Goal: Task Accomplishment & Management: Manage account settings

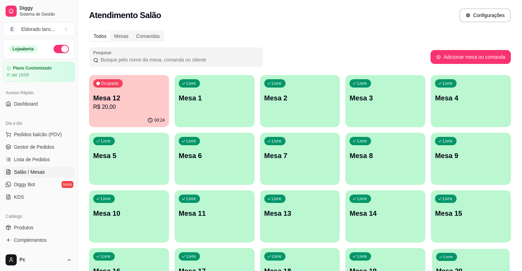
click at [460, 262] on div "Livre Mesa 20" at bounding box center [471, 270] width 78 height 42
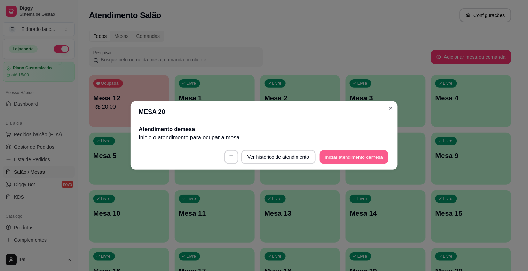
click at [371, 159] on button "Iniciar atendimento de mesa" at bounding box center [353, 158] width 69 height 14
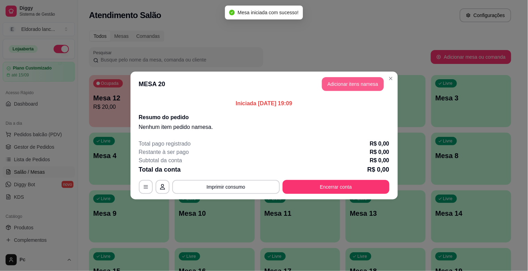
click at [352, 83] on button "Adicionar itens na mesa" at bounding box center [353, 84] width 62 height 14
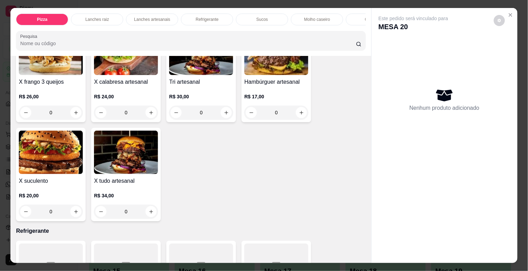
scroll to position [1083, 0]
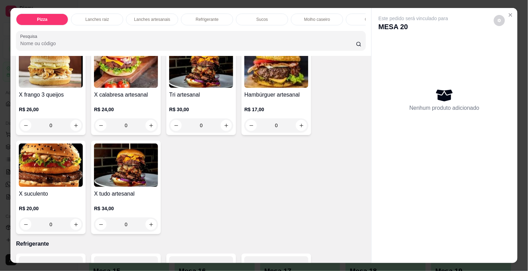
click at [71, 228] on div "0" at bounding box center [51, 225] width 64 height 14
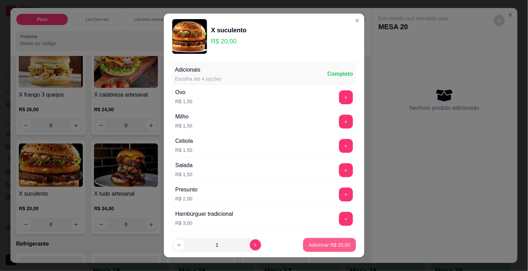
click at [318, 241] on button "Adicionar R$ 20,00" at bounding box center [329, 245] width 53 height 14
type input "1"
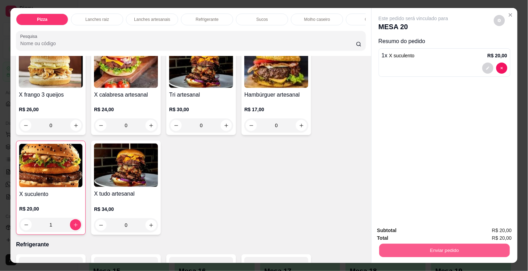
click at [379, 249] on button "Enviar pedido" at bounding box center [444, 251] width 130 height 14
click at [395, 228] on button "Não registrar e enviar pedido" at bounding box center [421, 230] width 70 height 13
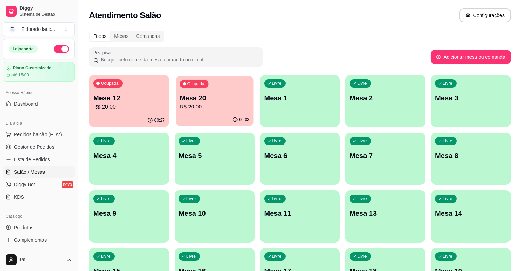
click at [198, 109] on p "R$ 20,00" at bounding box center [215, 107] width 70 height 8
click at [41, 149] on span "Gestor de Pedidos" at bounding box center [34, 147] width 40 height 7
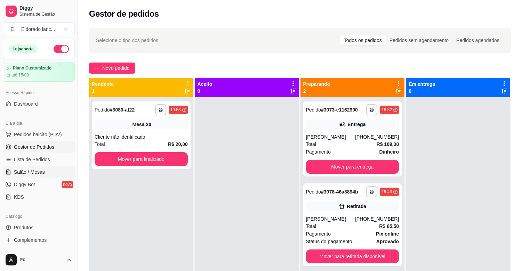
click at [29, 171] on span "Salão / Mesas" at bounding box center [29, 172] width 31 height 7
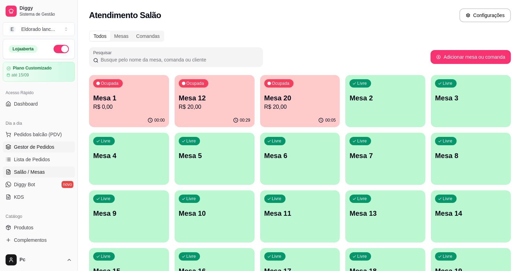
click at [25, 145] on span "Gestor de Pedidos" at bounding box center [34, 147] width 40 height 7
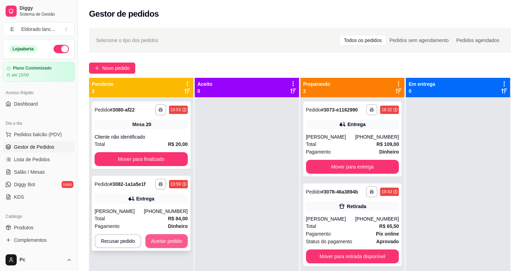
click at [173, 237] on button "Aceitar pedido" at bounding box center [166, 241] width 42 height 14
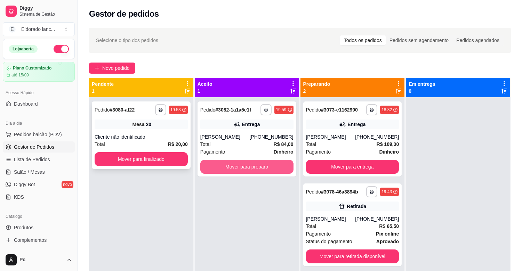
click at [206, 165] on div "**********" at bounding box center [300, 213] width 422 height 271
click at [206, 165] on button "Mover para preparo" at bounding box center [246, 167] width 93 height 14
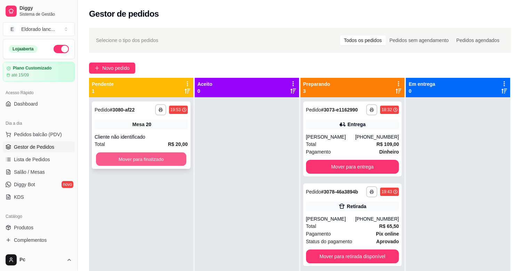
click at [152, 156] on button "Mover para finalizado" at bounding box center [141, 160] width 90 height 14
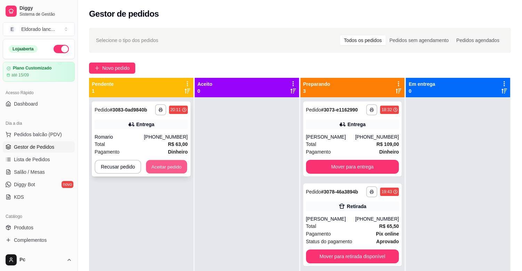
click at [178, 217] on div "**********" at bounding box center [141, 232] width 104 height 271
click at [179, 153] on strong "Dinheiro" at bounding box center [178, 152] width 20 height 6
click at [171, 171] on button "Aceitar pedido" at bounding box center [166, 167] width 41 height 14
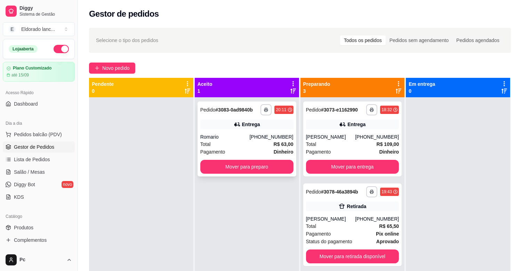
click at [268, 127] on div "Entrega" at bounding box center [246, 125] width 93 height 10
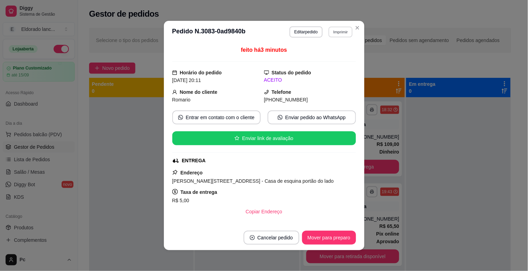
click at [345, 30] on button "Imprimir" at bounding box center [340, 31] width 24 height 11
click at [333, 58] on button "IMPRESSORA" at bounding box center [325, 56] width 49 height 11
click at [323, 241] on button "Mover para preparo" at bounding box center [329, 238] width 52 height 14
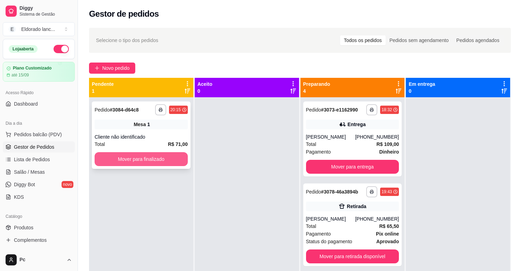
click at [167, 162] on button "Mover para finalizado" at bounding box center [141, 159] width 93 height 14
click at [167, 162] on button "Mover para finalizado" at bounding box center [141, 160] width 90 height 14
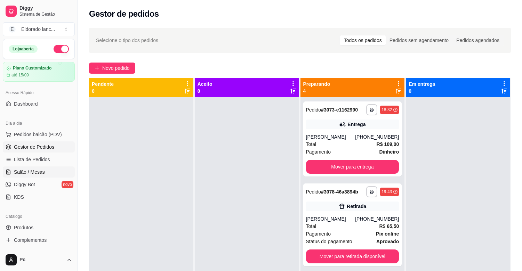
click at [48, 168] on link "Salão / Mesas" at bounding box center [39, 172] width 72 height 11
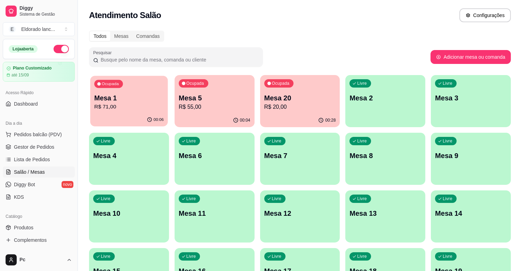
click at [143, 106] on p "R$ 71,00" at bounding box center [129, 107] width 70 height 8
click at [283, 114] on div "00:28" at bounding box center [300, 119] width 78 height 13
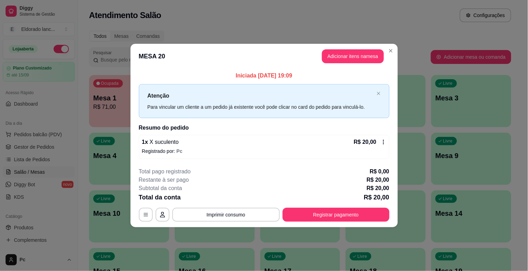
click at [354, 227] on footer "**********" at bounding box center [263, 194] width 267 height 65
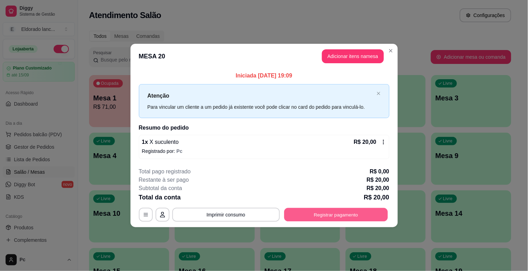
click at [346, 218] on button "Registrar pagamento" at bounding box center [336, 215] width 104 height 14
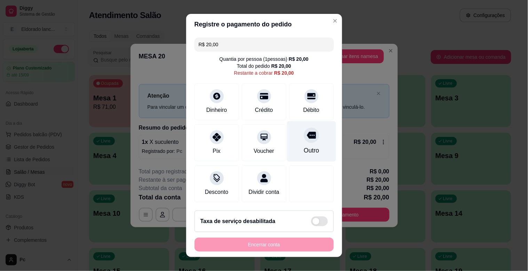
click at [307, 143] on div "Outro" at bounding box center [311, 141] width 49 height 41
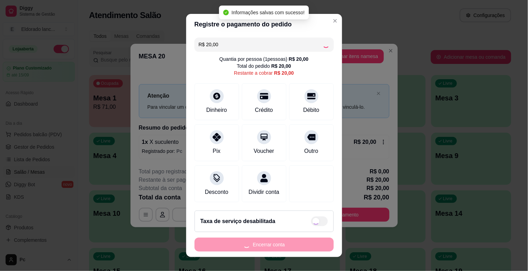
type input "R$ 0,00"
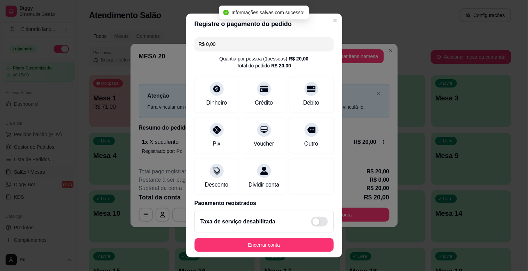
click at [305, 228] on div "Taxa de serviço desabilitada" at bounding box center [263, 222] width 139 height 22
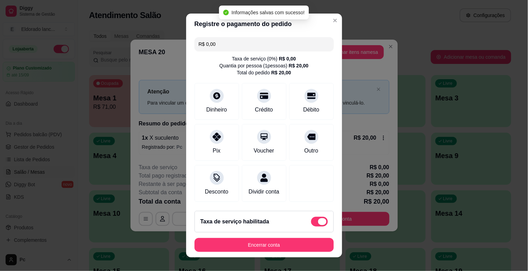
click at [311, 224] on span at bounding box center [319, 222] width 17 height 10
click at [311, 224] on input "checkbox" at bounding box center [313, 225] width 5 height 5
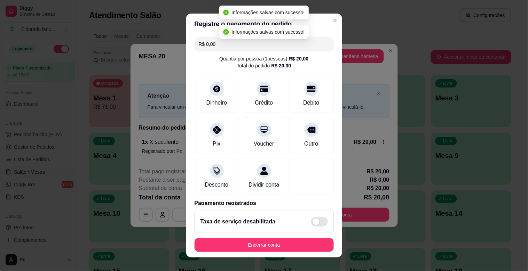
checkbox input "false"
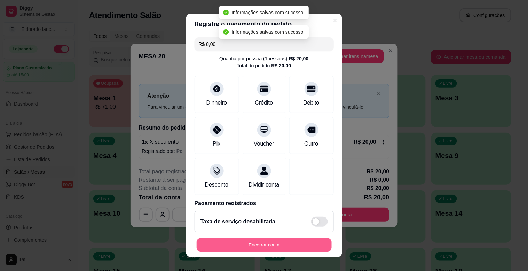
click at [301, 242] on button "Encerrar conta" at bounding box center [263, 246] width 135 height 14
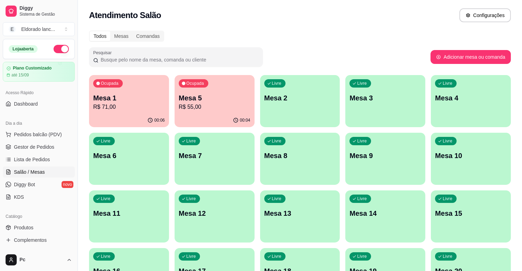
click at [113, 87] on div "Ocupada" at bounding box center [108, 83] width 30 height 8
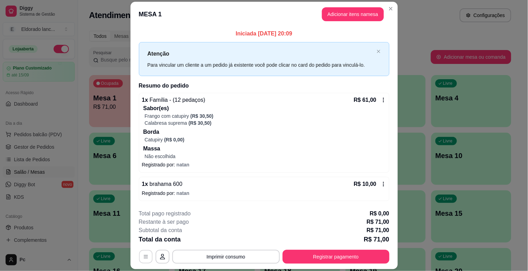
click at [144, 260] on button "button" at bounding box center [146, 257] width 14 height 14
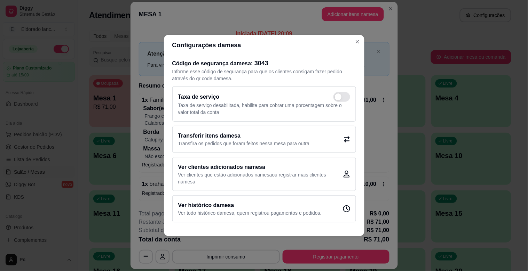
click at [212, 129] on div "Transferir itens da mesa Transfira os pedidos que foram feitos nessa mesa para …" at bounding box center [264, 139] width 184 height 27
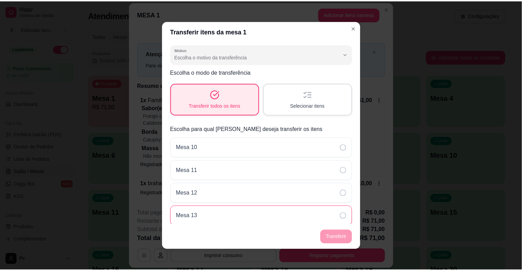
scroll to position [116, 0]
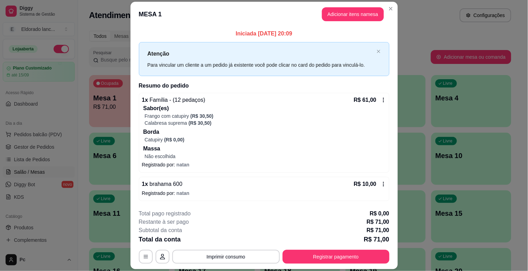
click at [142, 193] on p "Registrado por: [PERSON_NAME]" at bounding box center [264, 193] width 244 height 7
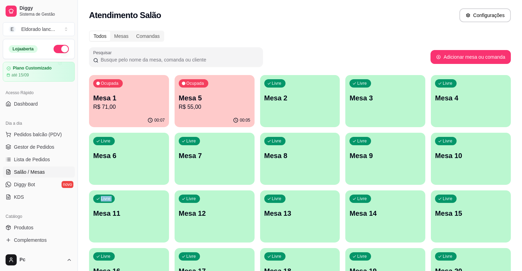
click at [115, 189] on div "Ocupada Mesa 1 R$ 71,00 00:07 Ocupada Mesa 5 R$ 55,00 00:05 Livre Mesa 2 Livre …" at bounding box center [300, 187] width 422 height 225
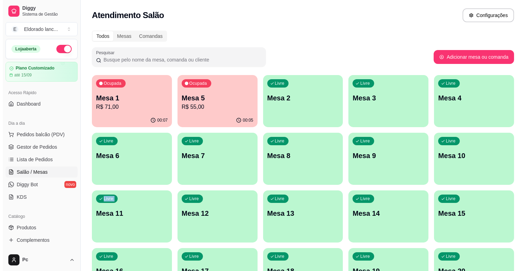
scroll to position [57, 0]
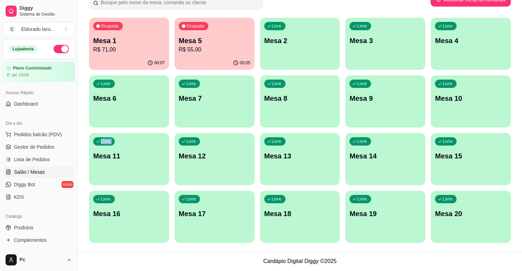
click at [131, 209] on div "Livre Mesa 16" at bounding box center [129, 213] width 80 height 44
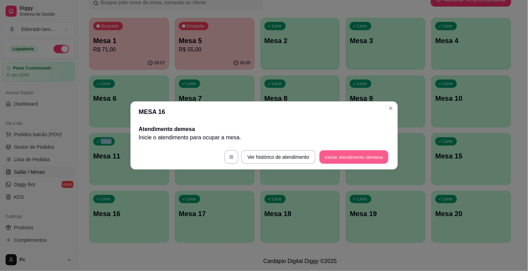
click at [363, 162] on button "Iniciar atendimento de mesa" at bounding box center [353, 158] width 69 height 14
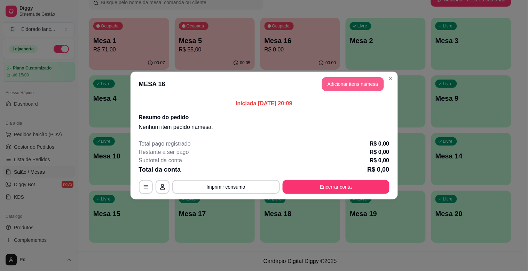
click at [367, 86] on button "Adicionar itens na mesa" at bounding box center [353, 84] width 62 height 14
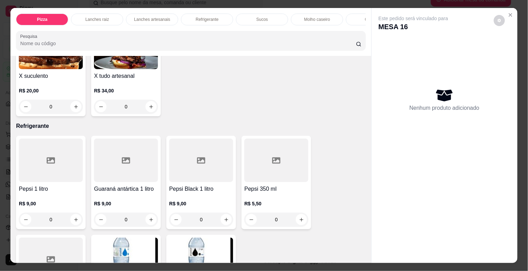
scroll to position [1209, 0]
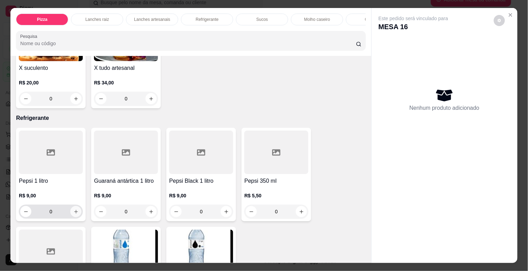
click at [75, 215] on button "increase-product-quantity" at bounding box center [75, 211] width 11 height 11
type input "1"
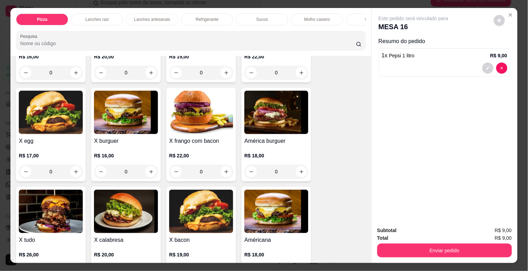
scroll to position [143, 0]
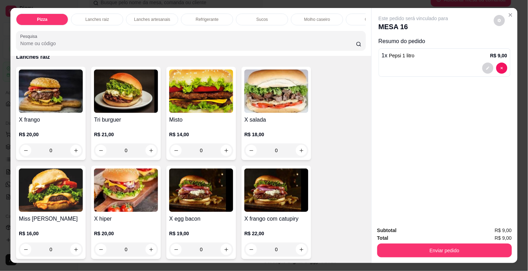
drag, startPoint x: 362, startPoint y: 90, endPoint x: 367, endPoint y: 94, distance: 6.3
click at [367, 94] on div "Item avulso Pizza Pequena a partir de R$ 38,00 Média a partir de R$ 43,00 Grand…" at bounding box center [190, 159] width 360 height 207
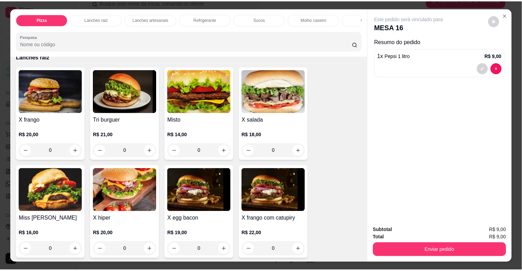
scroll to position [0, 0]
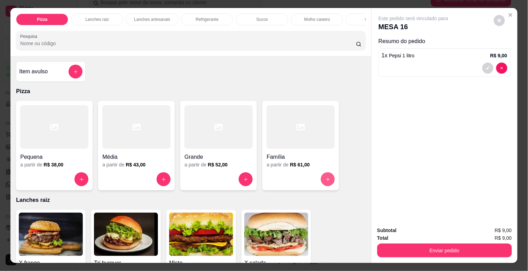
click at [325, 182] on icon "increase-product-quantity" at bounding box center [327, 179] width 5 height 5
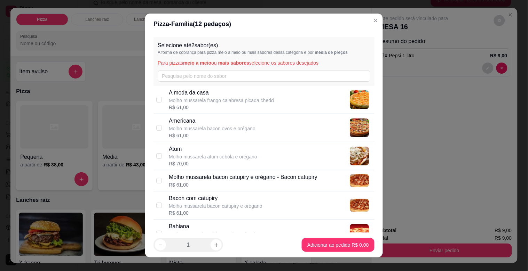
click at [288, 202] on div "Bacon com catupiry Molho mussarela bacon catupiry e orégano R$ 61,00" at bounding box center [270, 205] width 203 height 22
checkbox input "true"
click at [280, 228] on div "Bahiana Molho mussarela calabresa pimentão pimenta ca R$ 61,00" at bounding box center [270, 234] width 203 height 22
checkbox input "true"
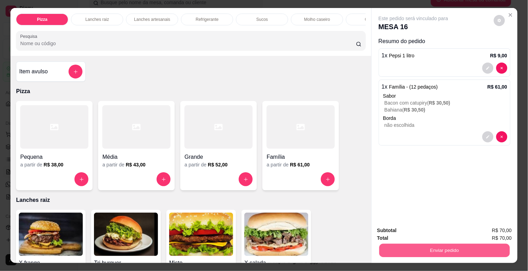
click at [411, 248] on button "Enviar pedido" at bounding box center [444, 251] width 130 height 14
click at [409, 226] on button "Não registrar e enviar pedido" at bounding box center [421, 230] width 72 height 13
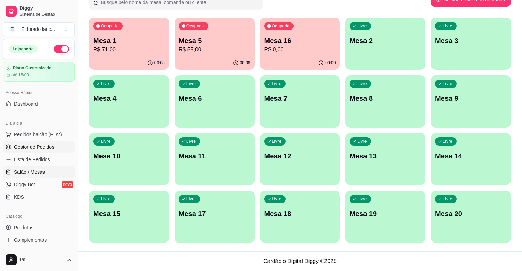
click at [45, 148] on span "Gestor de Pedidos" at bounding box center [34, 147] width 40 height 7
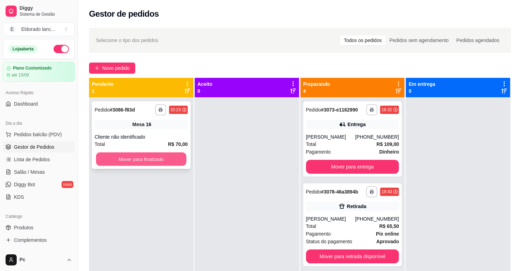
click at [138, 157] on button "Mover para finalizado" at bounding box center [141, 160] width 90 height 14
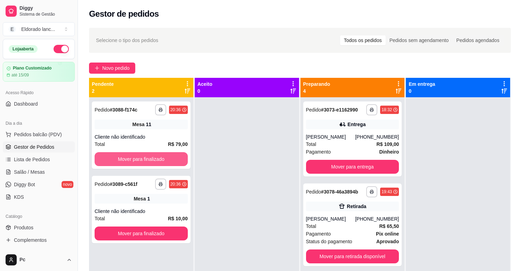
click at [138, 157] on button "Mover para finalizado" at bounding box center [141, 159] width 93 height 14
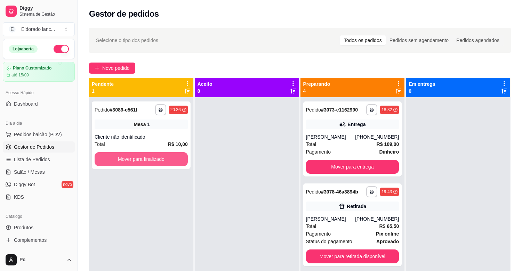
click at [138, 157] on button "Mover para finalizado" at bounding box center [141, 159] width 93 height 14
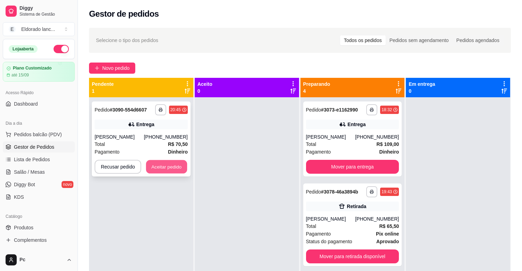
click at [149, 162] on button "Aceitar pedido" at bounding box center [166, 167] width 41 height 14
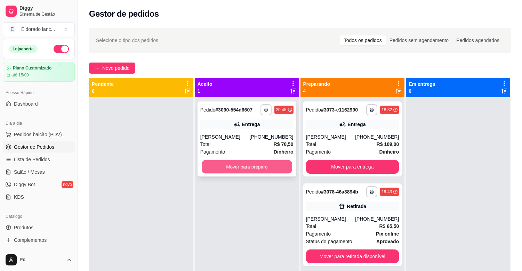
click at [222, 165] on button "Mover para preparo" at bounding box center [247, 167] width 90 height 14
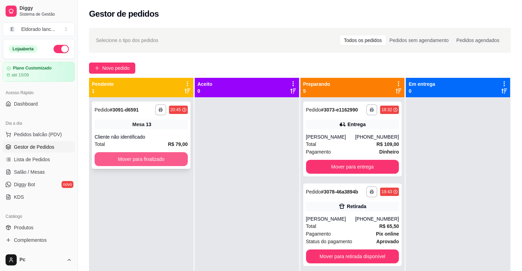
click at [181, 160] on button "Mover para finalizado" at bounding box center [141, 159] width 93 height 14
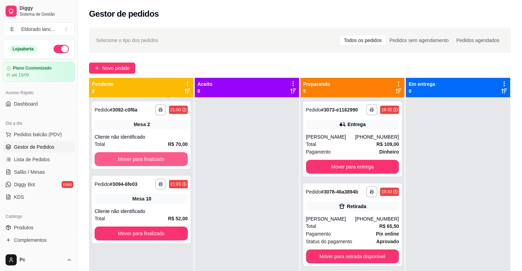
click at [181, 160] on button "Mover para finalizado" at bounding box center [141, 159] width 93 height 14
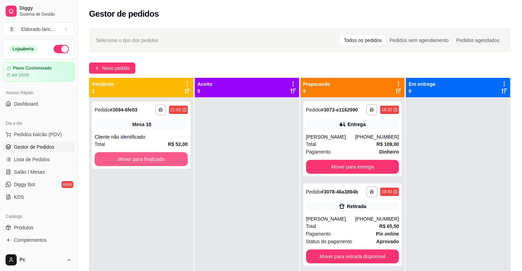
click at [181, 160] on button "Mover para finalizado" at bounding box center [141, 159] width 93 height 14
click at [181, 160] on button "Mover para finalizado" at bounding box center [141, 160] width 90 height 14
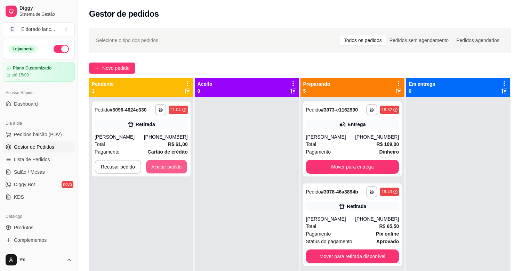
click at [181, 160] on button "Aceitar pedido" at bounding box center [166, 167] width 41 height 14
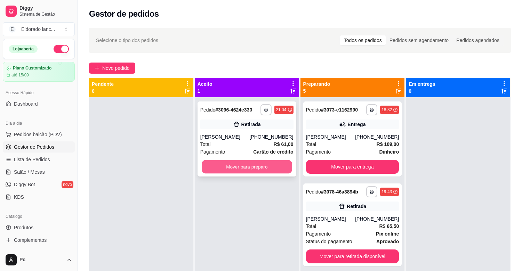
click at [240, 170] on button "Mover para preparo" at bounding box center [247, 167] width 90 height 14
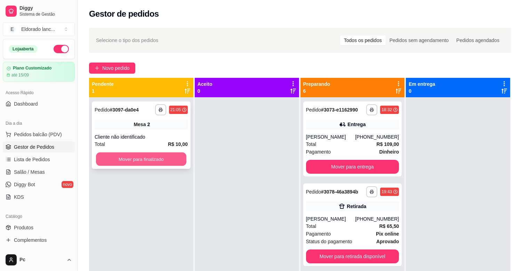
click at [176, 154] on button "Mover para finalizado" at bounding box center [141, 160] width 90 height 14
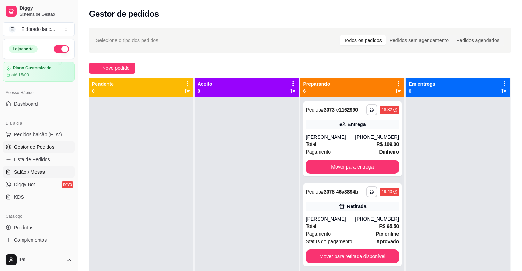
click at [29, 172] on span "Salão / Mesas" at bounding box center [29, 172] width 31 height 7
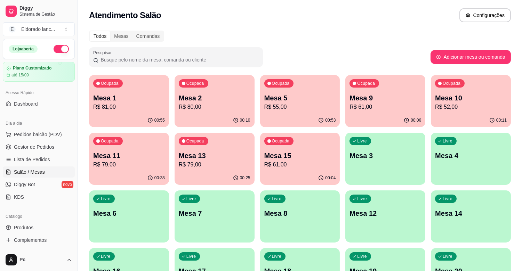
click at [115, 112] on div "Ocupada Mesa 1 R$ 81,00" at bounding box center [129, 94] width 80 height 39
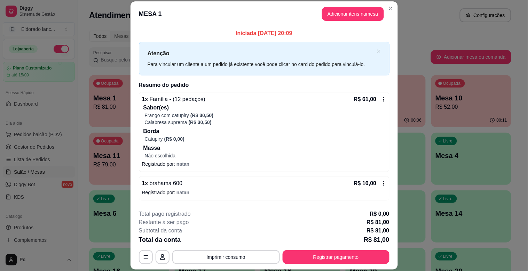
scroll to position [28, 0]
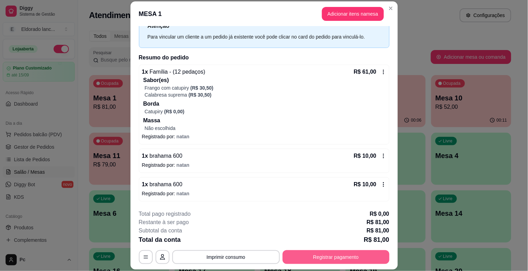
click at [290, 262] on button "Registrar pagamento" at bounding box center [335, 257] width 107 height 14
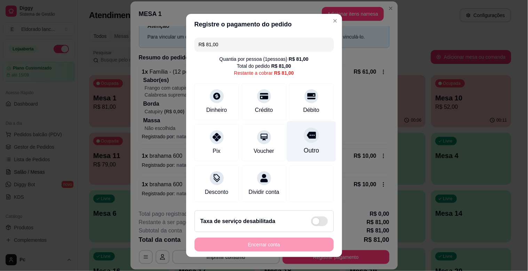
click at [303, 152] on div "Outro" at bounding box center [310, 150] width 15 height 9
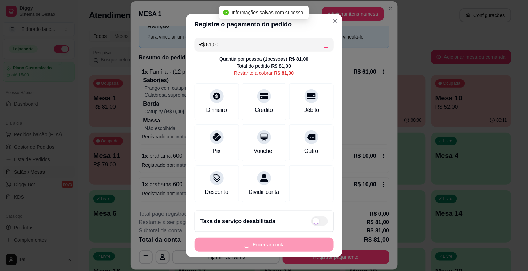
type input "R$ 0,00"
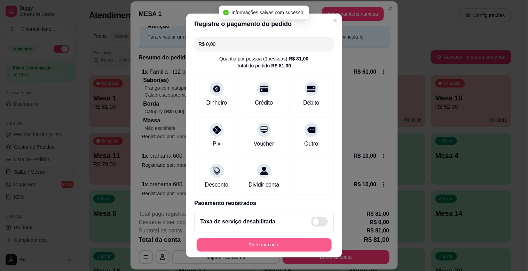
click at [276, 246] on button "Encerrar conta" at bounding box center [263, 246] width 135 height 14
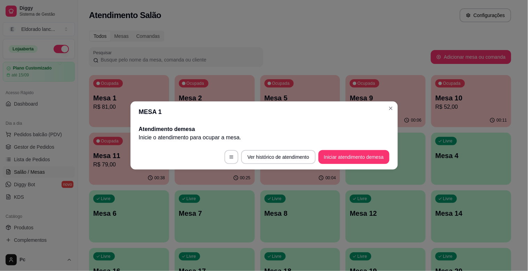
scroll to position [0, 0]
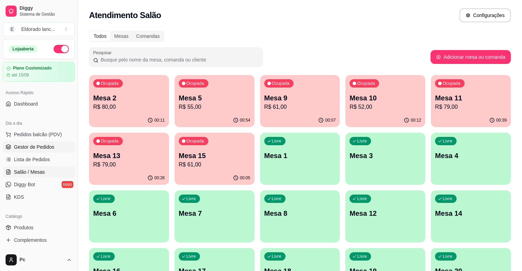
click at [24, 147] on span "Gestor de Pedidos" at bounding box center [34, 147] width 40 height 7
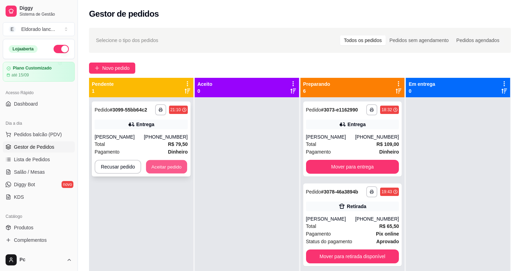
click at [153, 168] on button "Aceitar pedido" at bounding box center [166, 167] width 41 height 14
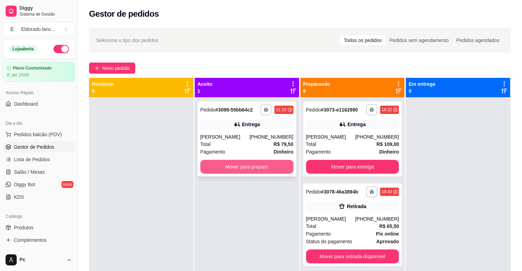
click at [223, 168] on button "Mover para preparo" at bounding box center [246, 167] width 93 height 14
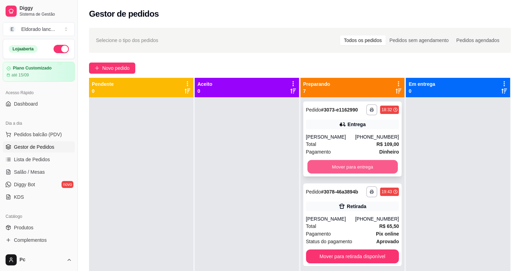
click at [326, 166] on button "Mover para entrega" at bounding box center [352, 167] width 90 height 14
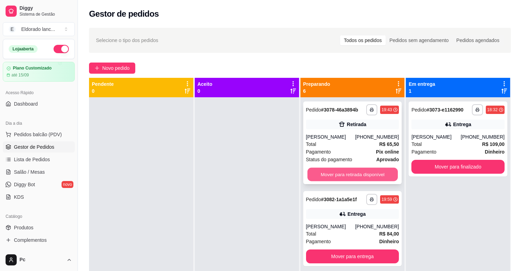
click at [324, 174] on button "Mover para retirada disponível" at bounding box center [352, 175] width 90 height 14
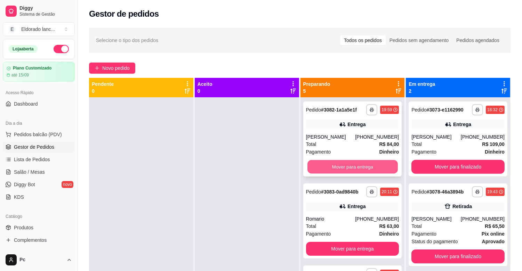
click at [328, 161] on button "Mover para entrega" at bounding box center [352, 167] width 90 height 14
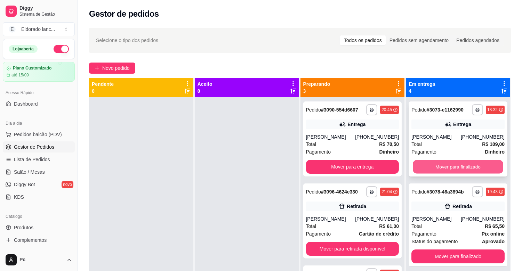
click at [436, 166] on button "Mover para finalizado" at bounding box center [458, 167] width 90 height 14
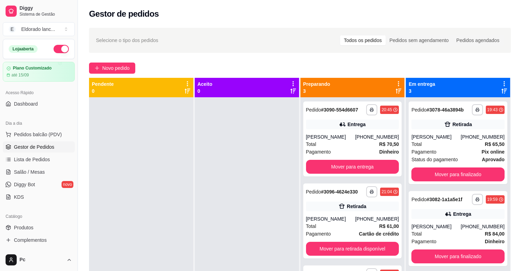
click at [436, 166] on div "**********" at bounding box center [458, 143] width 99 height 83
click at [436, 171] on button "Mover para finalizado" at bounding box center [457, 175] width 93 height 14
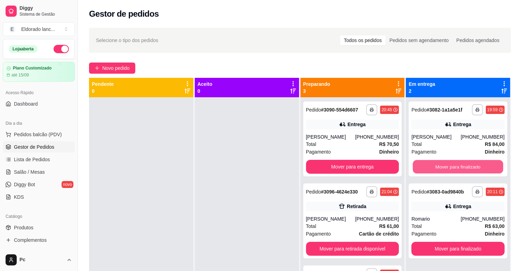
click at [436, 171] on button "Mover para finalizado" at bounding box center [458, 167] width 90 height 14
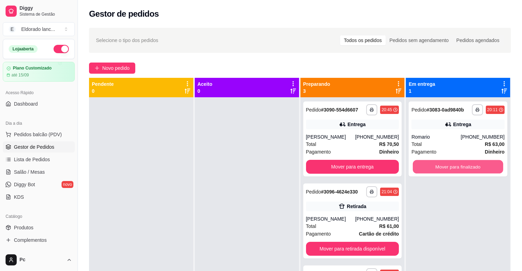
click at [436, 171] on button "Mover para finalizado" at bounding box center [458, 167] width 90 height 14
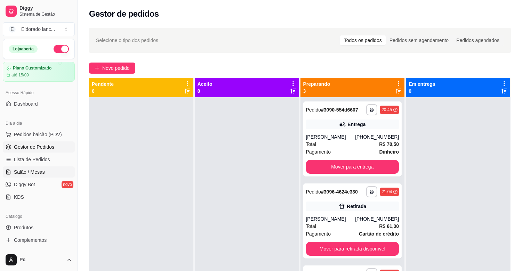
click at [30, 176] on link "Salão / Mesas" at bounding box center [39, 172] width 72 height 11
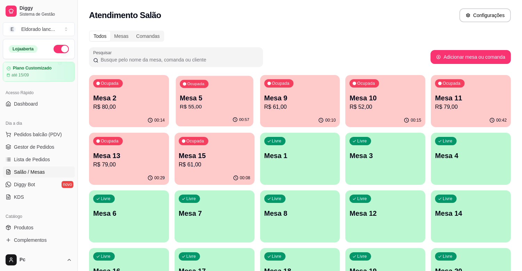
click at [218, 101] on p "Mesa 5" at bounding box center [215, 98] width 70 height 9
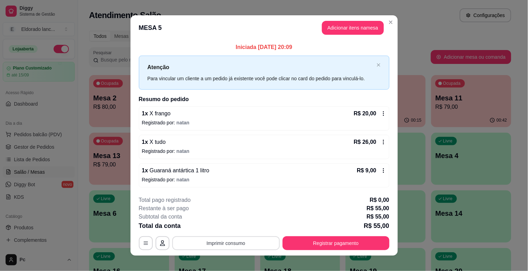
click at [223, 247] on button "Imprimir consumo" at bounding box center [225, 243] width 107 height 14
click at [219, 224] on button "IMPRESSORA" at bounding box center [225, 227] width 49 height 11
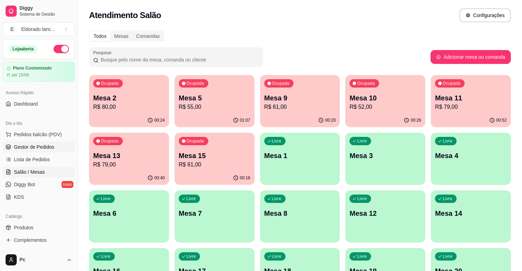
click at [57, 150] on link "Gestor de Pedidos" at bounding box center [39, 147] width 72 height 11
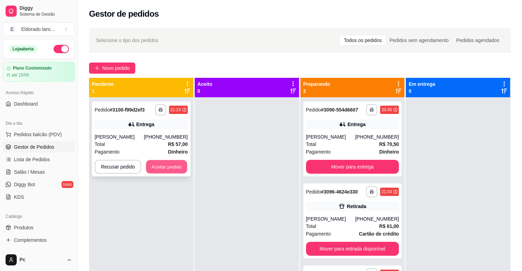
click at [173, 163] on button "Aceitar pedido" at bounding box center [166, 167] width 41 height 14
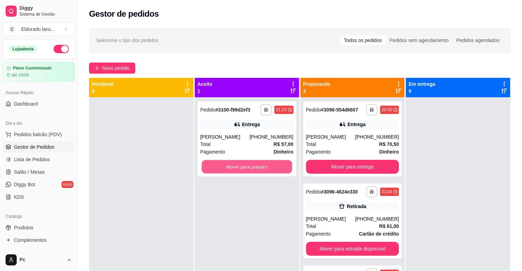
click at [242, 168] on button "Mover para preparo" at bounding box center [247, 167] width 90 height 14
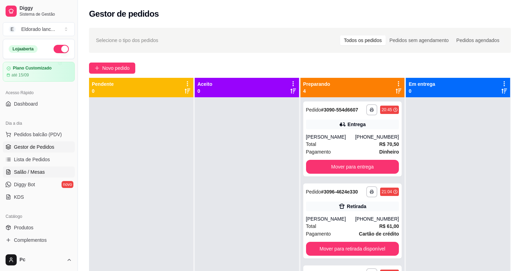
click at [32, 172] on span "Salão / Mesas" at bounding box center [29, 172] width 31 height 7
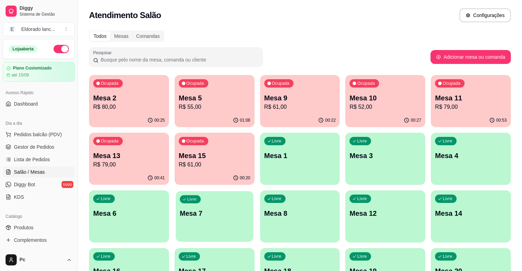
click at [204, 208] on div "Livre Mesa 7" at bounding box center [215, 212] width 78 height 42
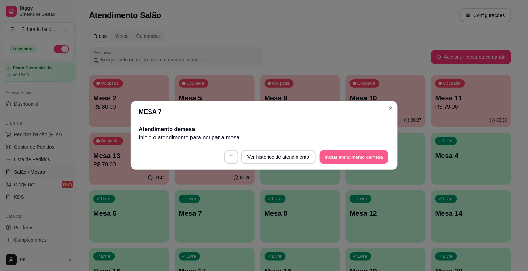
click at [345, 151] on button "Iniciar atendimento de mesa" at bounding box center [353, 158] width 69 height 14
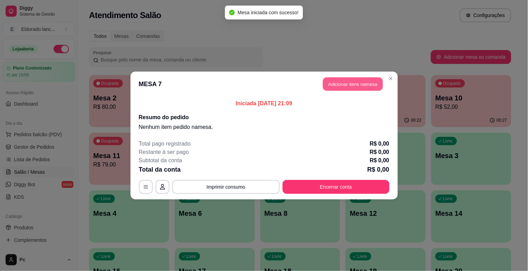
click at [350, 82] on button "Adicionar itens na mesa" at bounding box center [353, 85] width 60 height 14
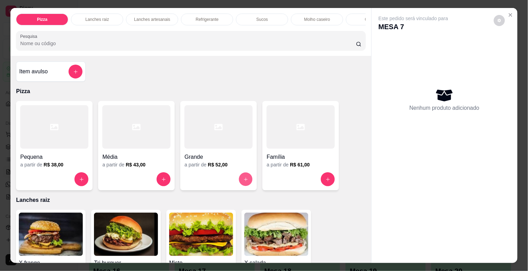
click at [247, 180] on button "increase-product-quantity" at bounding box center [246, 180] width 14 height 14
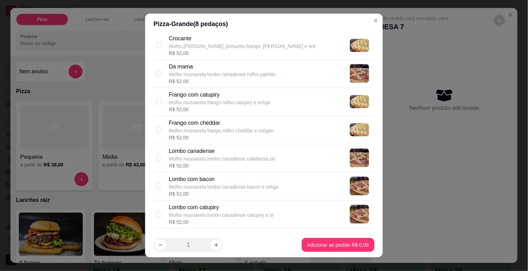
scroll to position [352, 0]
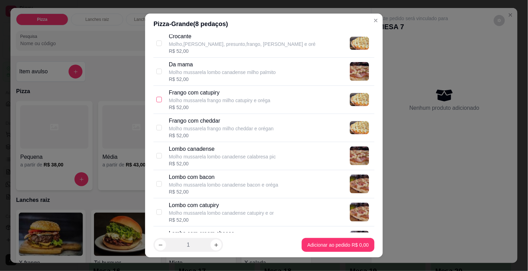
click at [156, 99] on input "checkbox" at bounding box center [159, 100] width 6 height 6
checkbox input "true"
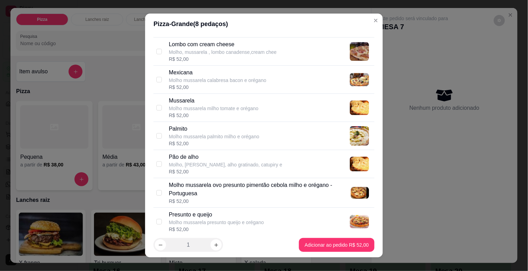
scroll to position [579, 0]
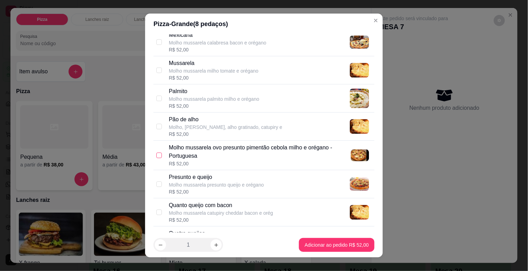
click at [156, 156] on input "checkbox" at bounding box center [159, 156] width 6 height 6
checkbox input "true"
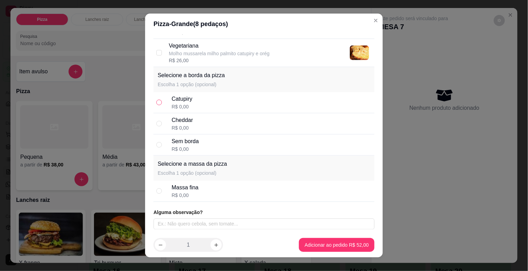
click at [157, 103] on input "radio" at bounding box center [159, 103] width 6 height 6
radio input "true"
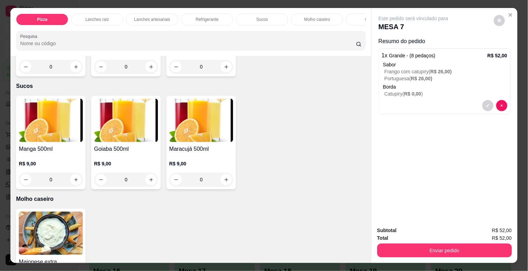
scroll to position [1458, 0]
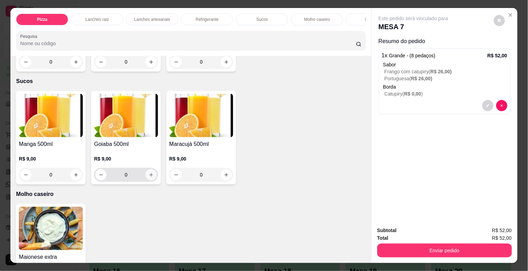
click at [150, 181] on button "increase-product-quantity" at bounding box center [150, 174] width 11 height 11
type input "1"
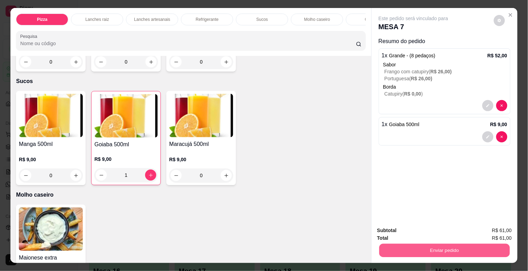
click at [403, 246] on button "Enviar pedido" at bounding box center [444, 251] width 130 height 14
click at [408, 231] on button "Não registrar e enviar pedido" at bounding box center [421, 230] width 72 height 13
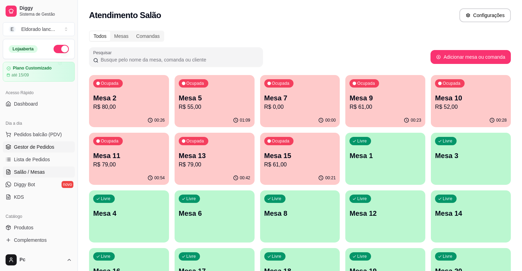
click at [47, 144] on span "Gestor de Pedidos" at bounding box center [34, 147] width 40 height 7
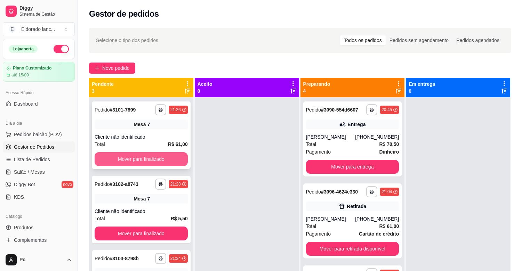
click at [141, 160] on button "Mover para finalizado" at bounding box center [141, 159] width 93 height 14
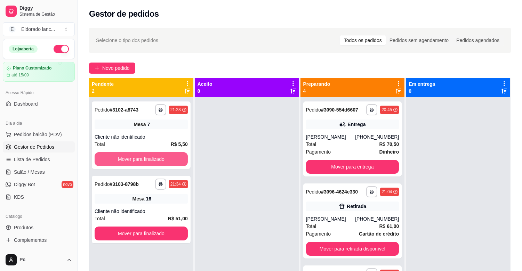
click at [141, 160] on button "Mover para finalizado" at bounding box center [141, 159] width 93 height 14
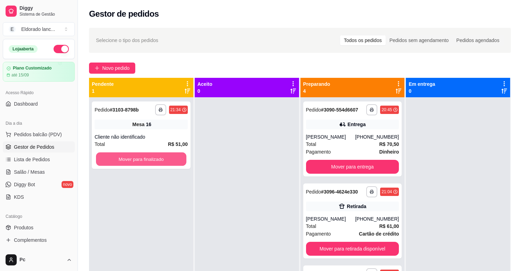
click at [141, 160] on button "Mover para finalizado" at bounding box center [141, 160] width 90 height 14
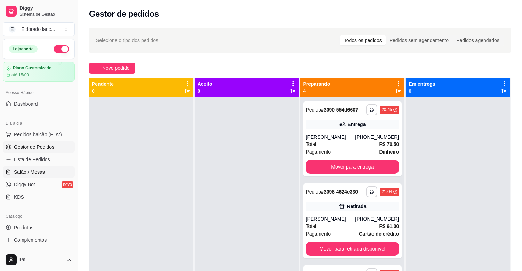
click at [49, 174] on link "Salão / Mesas" at bounding box center [39, 172] width 72 height 11
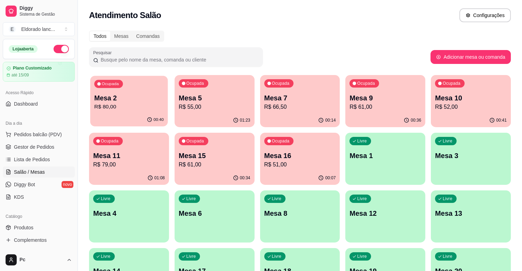
click at [112, 86] on p "Ocupada" at bounding box center [110, 84] width 17 height 6
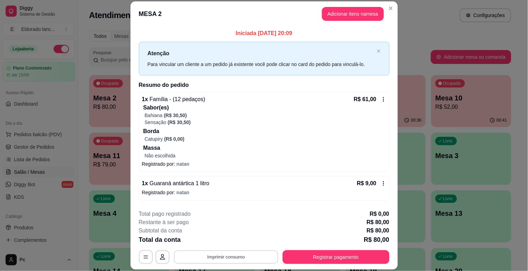
click at [229, 259] on button "Imprimir consumo" at bounding box center [226, 258] width 104 height 14
click at [230, 243] on button "IMPRESSORA" at bounding box center [225, 241] width 50 height 11
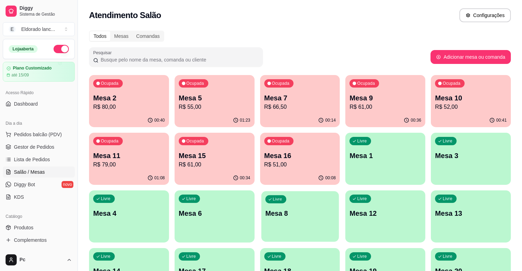
click at [276, 217] on p "Mesa 8" at bounding box center [300, 213] width 70 height 9
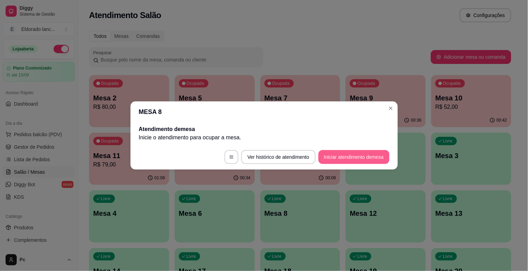
click at [354, 158] on button "Iniciar atendimento de mesa" at bounding box center [353, 157] width 71 height 14
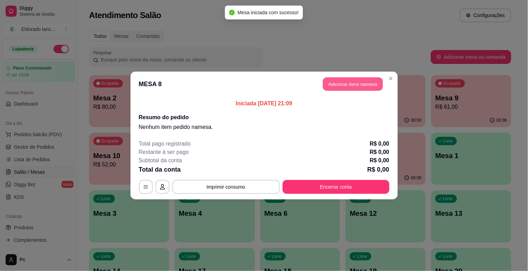
click at [348, 86] on button "Adicionar itens na mesa" at bounding box center [353, 85] width 60 height 14
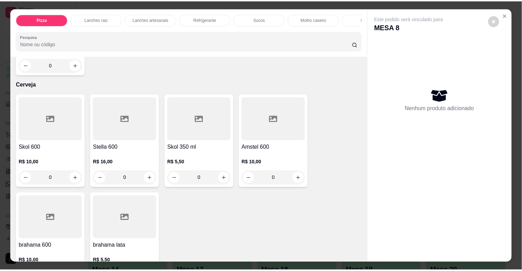
scroll to position [1715, 0]
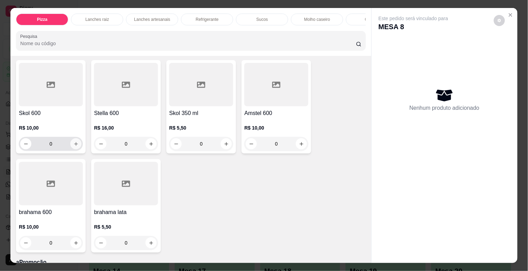
click at [73, 144] on icon "increase-product-quantity" at bounding box center [75, 144] width 5 height 5
type input "1"
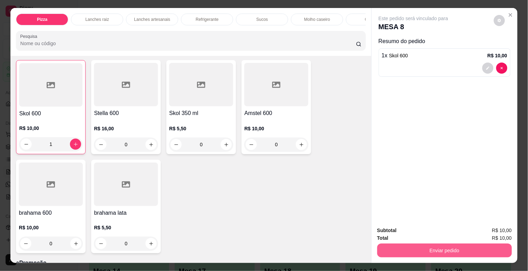
click at [386, 247] on button "Enviar pedido" at bounding box center [444, 251] width 135 height 14
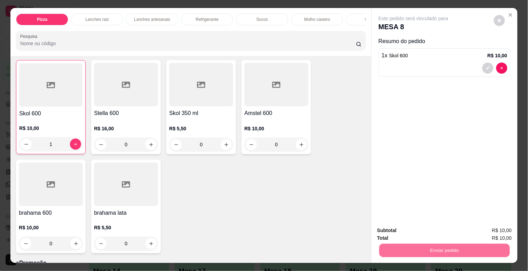
click at [395, 227] on button "Não registrar e enviar pedido" at bounding box center [421, 230] width 70 height 13
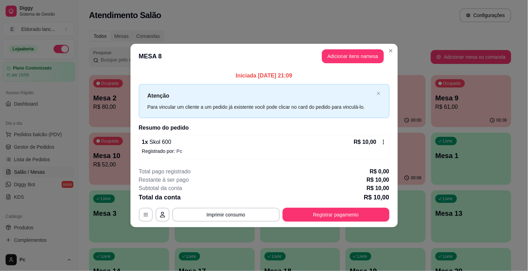
click at [395, 227] on footer "**********" at bounding box center [263, 194] width 267 height 65
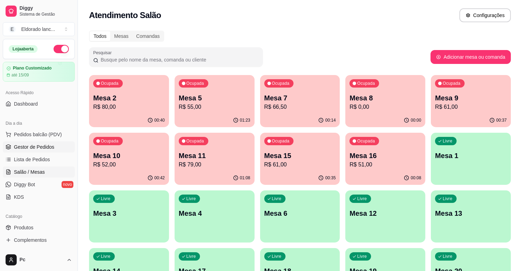
click at [40, 147] on span "Gestor de Pedidos" at bounding box center [34, 147] width 40 height 7
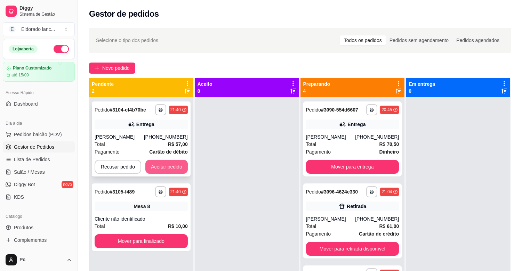
click at [171, 169] on button "Aceitar pedido" at bounding box center [166, 167] width 42 height 14
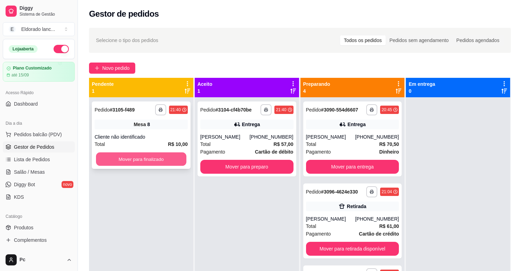
click at [171, 161] on button "Mover para finalizado" at bounding box center [141, 160] width 90 height 14
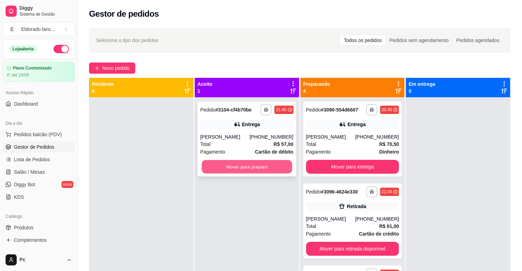
click at [214, 168] on button "Mover para preparo" at bounding box center [247, 167] width 90 height 14
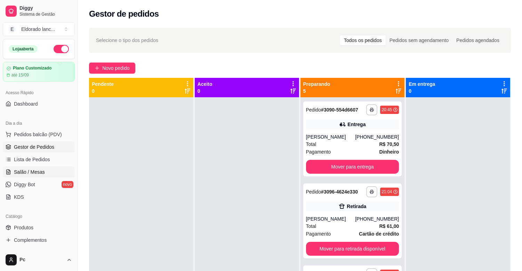
click at [41, 172] on span "Salão / Mesas" at bounding box center [29, 172] width 31 height 7
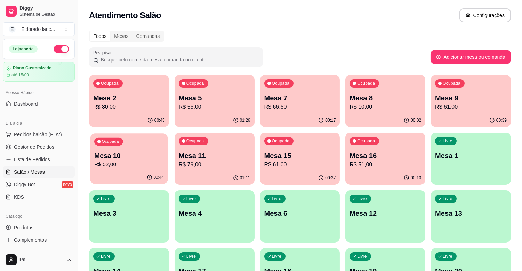
click at [156, 148] on div "Ocupada Mesa 10 R$ 52,00" at bounding box center [129, 153] width 78 height 38
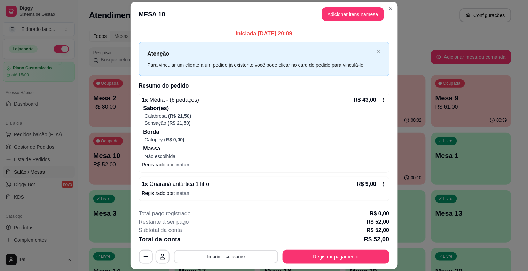
click at [236, 258] on button "Imprimir consumo" at bounding box center [226, 257] width 104 height 14
click at [234, 243] on button "IMPRESSORA" at bounding box center [225, 240] width 50 height 11
click at [306, 255] on button "Registrar pagamento" at bounding box center [336, 257] width 104 height 14
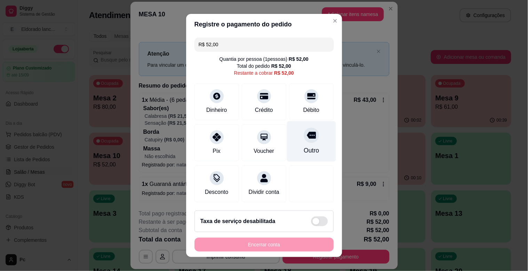
click at [304, 141] on div at bounding box center [311, 135] width 15 height 15
click at [271, 245] on div "Encerrar conta" at bounding box center [263, 245] width 139 height 14
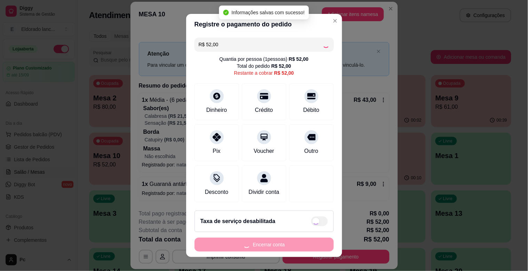
type input "R$ 0,00"
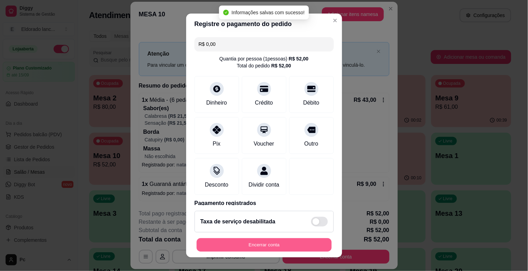
click at [286, 250] on button "Encerrar conta" at bounding box center [263, 246] width 135 height 14
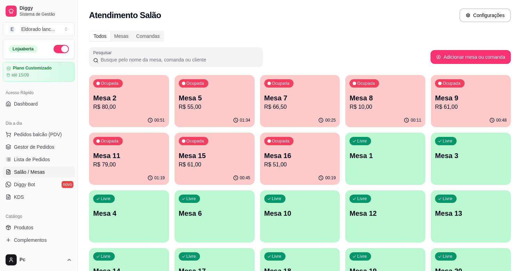
click at [459, 105] on p "R$ 61,00" at bounding box center [471, 107] width 72 height 8
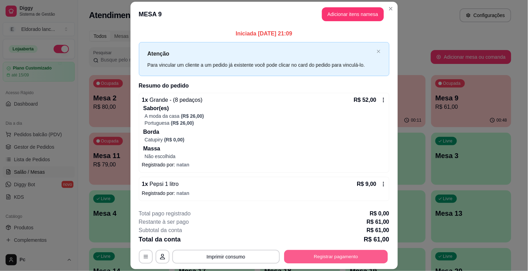
click at [305, 251] on button "Registrar pagamento" at bounding box center [336, 257] width 104 height 14
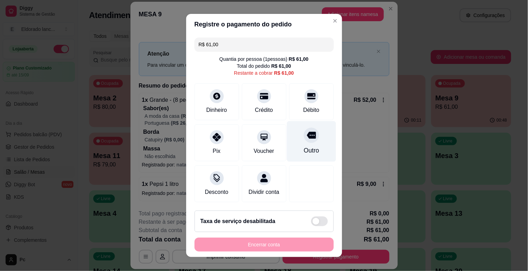
click at [304, 134] on div at bounding box center [311, 135] width 15 height 15
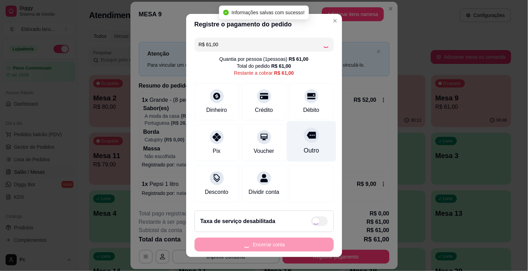
type input "R$ 0,00"
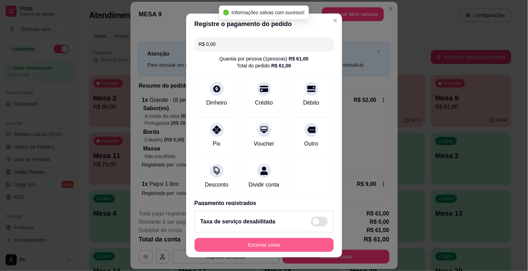
click at [261, 240] on button "Encerrar conta" at bounding box center [263, 245] width 139 height 14
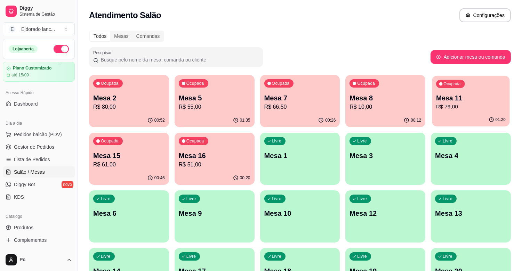
click at [460, 115] on div "01:20" at bounding box center [471, 119] width 78 height 13
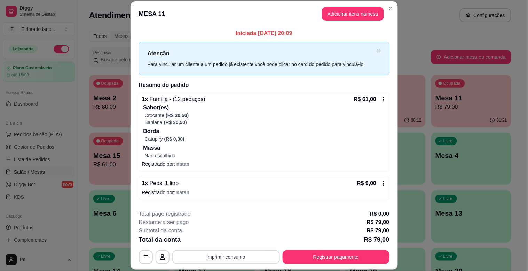
click at [266, 257] on button "Imprimir consumo" at bounding box center [225, 257] width 107 height 14
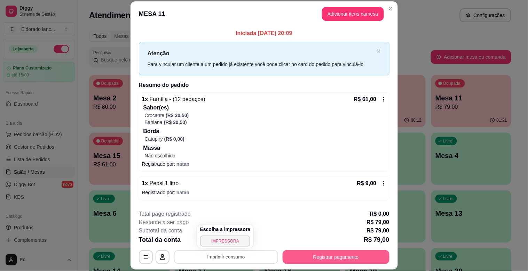
click at [378, 254] on button "Registrar pagamento" at bounding box center [335, 257] width 107 height 14
click at [321, 253] on button "Registrar pagamento" at bounding box center [335, 257] width 107 height 14
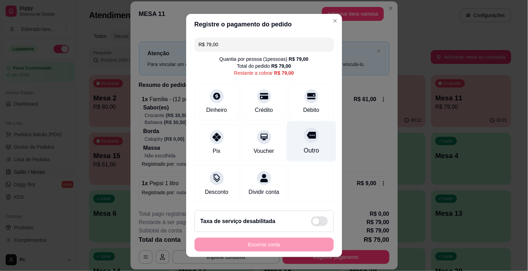
click at [306, 136] on icon at bounding box center [310, 135] width 9 height 9
click at [275, 243] on div "Encerrar conta" at bounding box center [263, 245] width 139 height 14
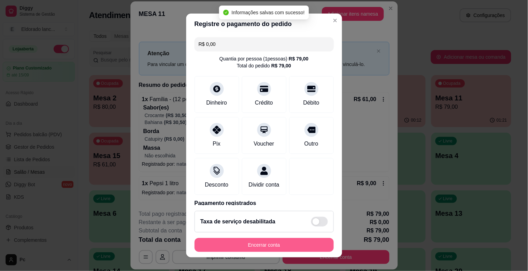
type input "R$ 0,00"
click at [295, 241] on button "Encerrar conta" at bounding box center [263, 245] width 139 height 14
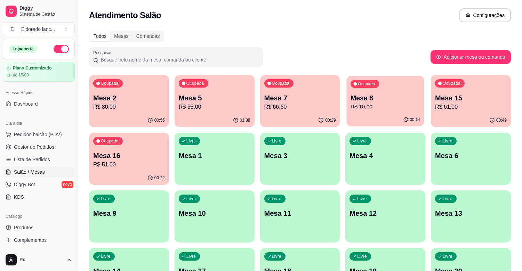
click at [364, 97] on p "Mesa 8" at bounding box center [386, 98] width 70 height 9
click at [44, 147] on span "Gestor de Pedidos" at bounding box center [34, 147] width 40 height 7
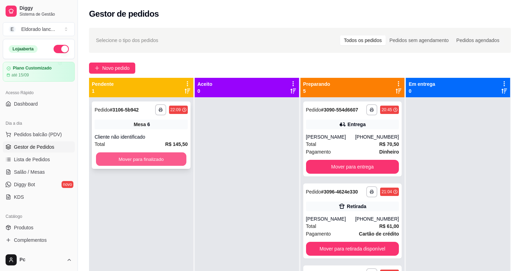
click at [120, 160] on button "Mover para finalizado" at bounding box center [141, 160] width 90 height 14
click at [162, 156] on button "Mover para finalizado" at bounding box center [141, 159] width 93 height 14
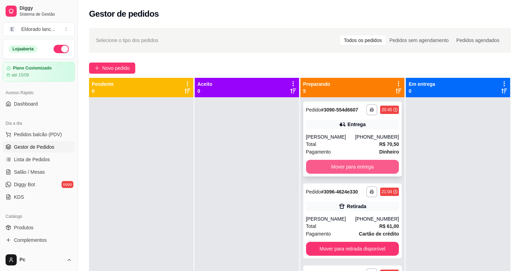
click at [353, 168] on button "Mover para entrega" at bounding box center [352, 167] width 93 height 14
click at [353, 168] on div "Mover para entrega" at bounding box center [352, 167] width 93 height 14
click at [367, 165] on button "Mover para entrega" at bounding box center [352, 167] width 93 height 14
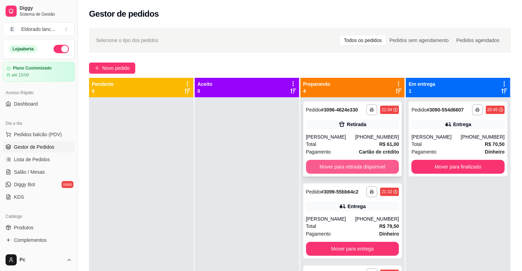
click at [364, 165] on button "Mover para retirada disponível" at bounding box center [352, 167] width 93 height 14
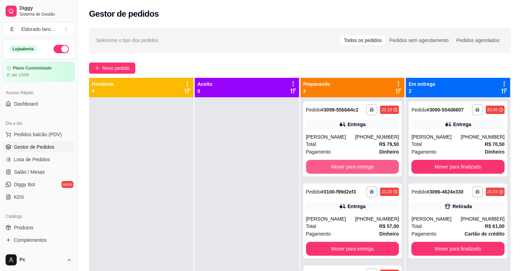
click at [364, 165] on button "Mover para entrega" at bounding box center [352, 167] width 93 height 14
click at [364, 165] on button "Mover para entrega" at bounding box center [352, 167] width 90 height 14
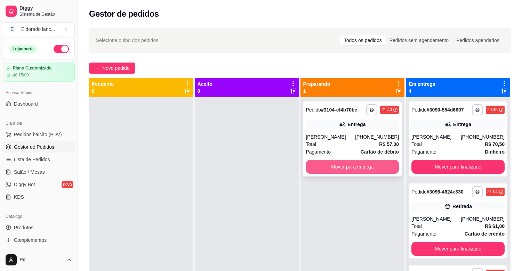
click at [363, 174] on div "**********" at bounding box center [352, 139] width 99 height 75
click at [374, 166] on button "Mover para entrega" at bounding box center [352, 167] width 93 height 14
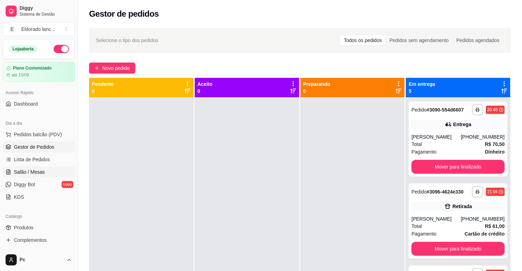
click at [40, 169] on span "Salão / Mesas" at bounding box center [29, 172] width 31 height 7
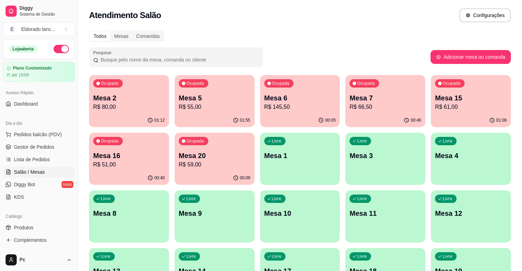
click at [146, 103] on p "R$ 80,00" at bounding box center [129, 107] width 72 height 8
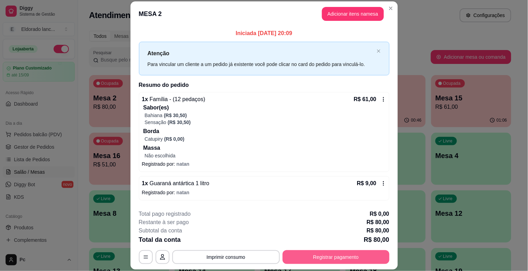
click at [328, 257] on button "Registrar pagamento" at bounding box center [335, 257] width 107 height 14
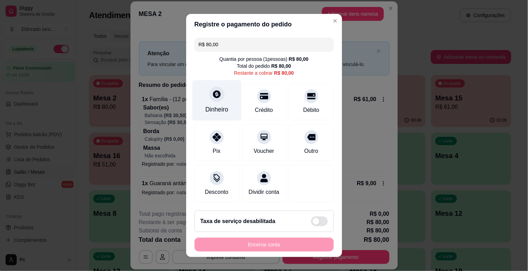
click at [214, 93] on icon at bounding box center [217, 94] width 8 height 8
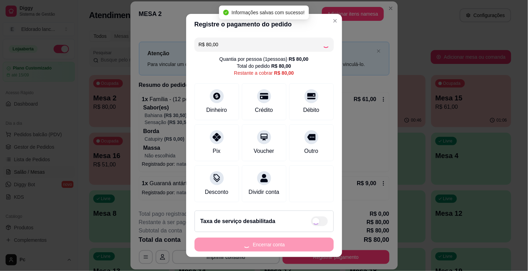
type input "R$ 0,00"
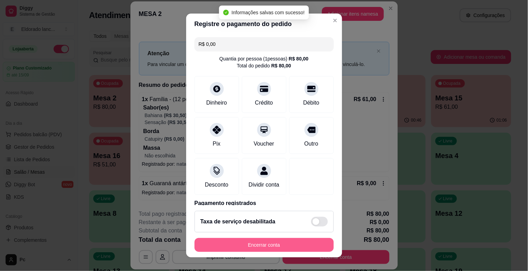
click at [289, 242] on button "Encerrar conta" at bounding box center [263, 245] width 139 height 14
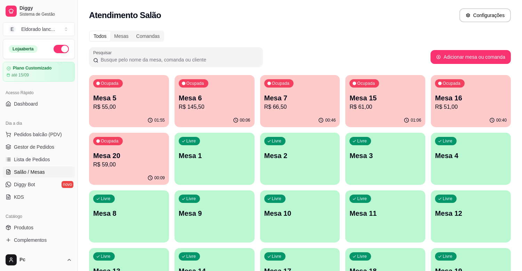
click at [298, 110] on p "R$ 66,50" at bounding box center [300, 107] width 72 height 8
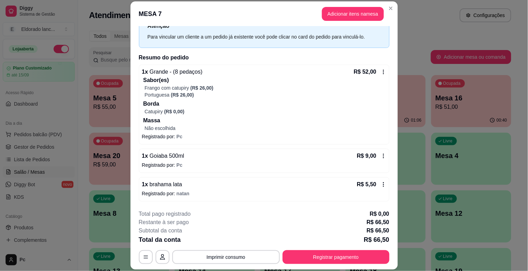
scroll to position [28, 0]
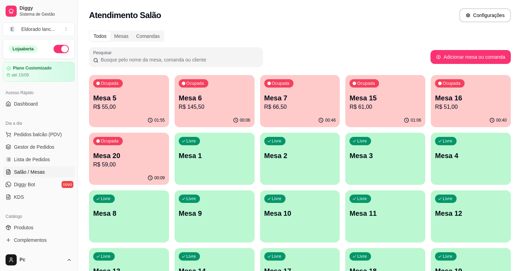
click at [294, 106] on p "R$ 66,50" at bounding box center [300, 107] width 72 height 8
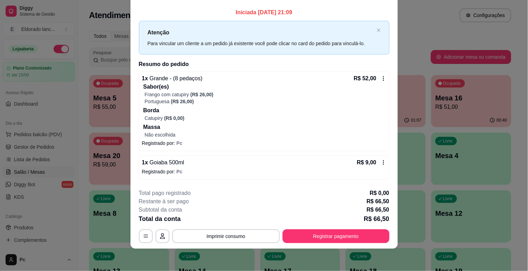
scroll to position [0, 0]
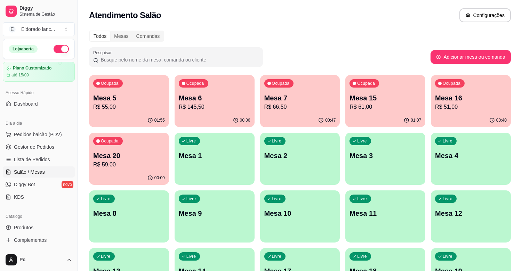
click at [127, 91] on div "Ocupada Mesa 5 R$ 55,00" at bounding box center [129, 94] width 80 height 39
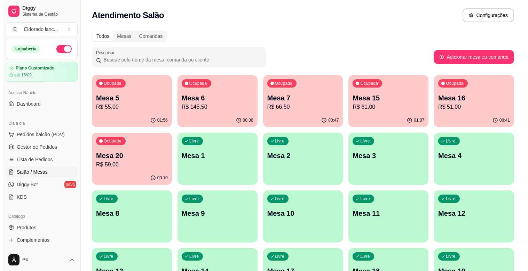
scroll to position [57, 0]
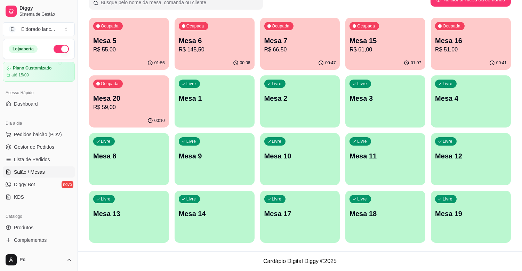
click at [110, 155] on p "Mesa 8" at bounding box center [129, 156] width 72 height 10
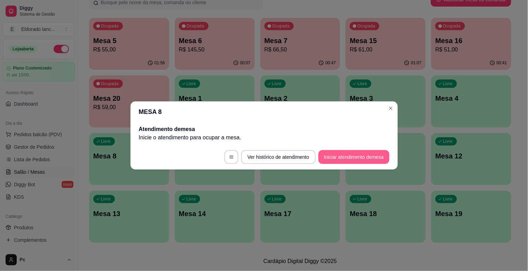
click at [327, 153] on button "Iniciar atendimento de mesa" at bounding box center [353, 157] width 71 height 14
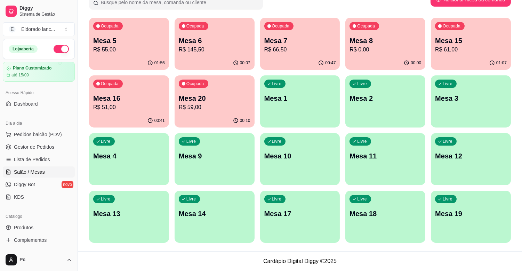
click at [297, 32] on div "Ocupada Mesa 7 R$ 66,50" at bounding box center [300, 37] width 80 height 39
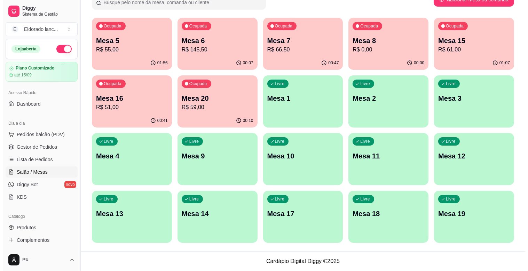
scroll to position [19, 0]
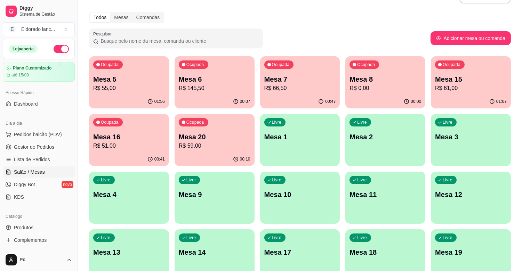
click at [125, 85] on p "R$ 55,00" at bounding box center [129, 88] width 72 height 8
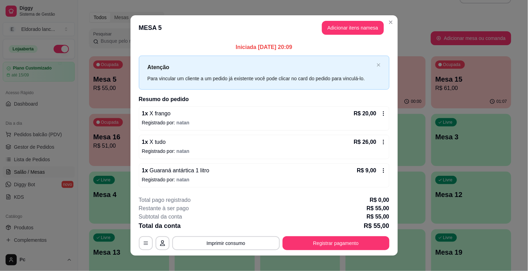
scroll to position [7, 0]
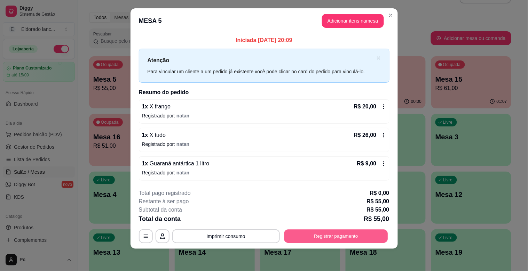
click at [296, 237] on button "Registrar pagamento" at bounding box center [336, 237] width 104 height 14
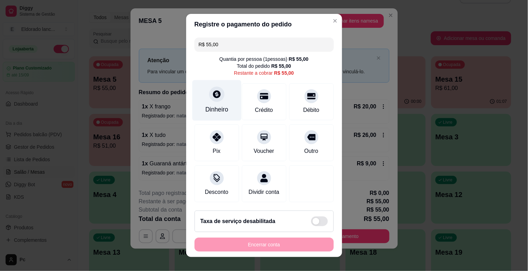
click at [213, 92] on icon at bounding box center [217, 94] width 8 height 8
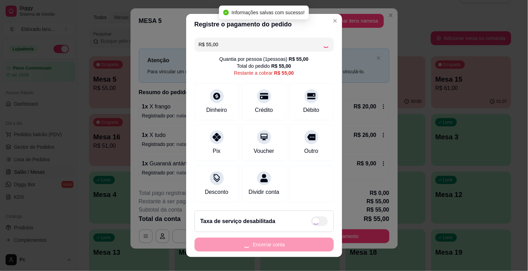
type input "R$ 0,00"
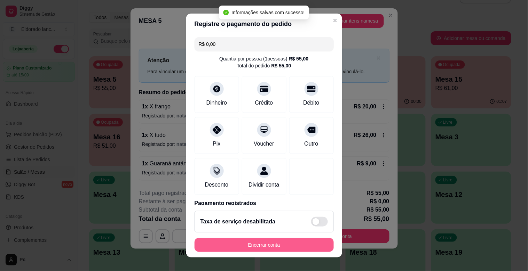
click at [285, 247] on button "Encerrar conta" at bounding box center [263, 245] width 139 height 14
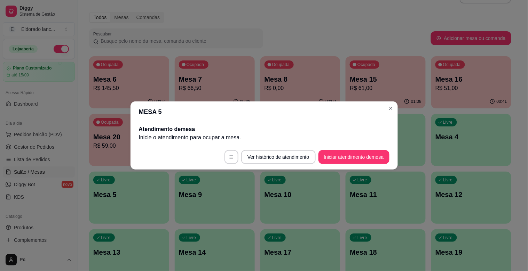
scroll to position [0, 0]
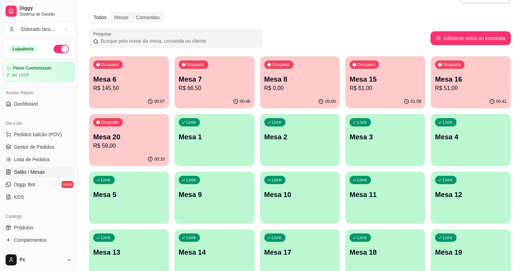
click at [318, 73] on div "Ocupada Mesa 8 R$ 0,00" at bounding box center [300, 75] width 80 height 39
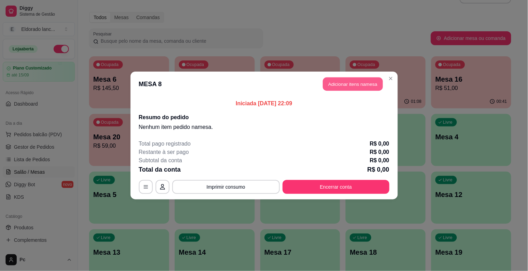
click at [355, 84] on button "Adicionar itens na mesa" at bounding box center [353, 85] width 60 height 14
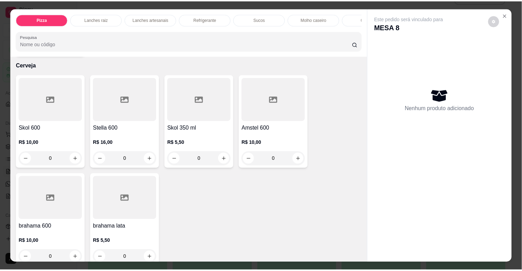
scroll to position [1778, 0]
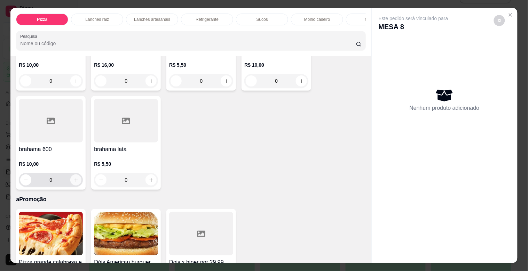
click at [74, 180] on icon "increase-product-quantity" at bounding box center [75, 180] width 5 height 5
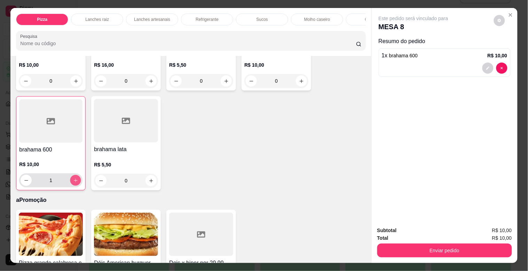
click at [74, 180] on button "increase-product-quantity" at bounding box center [75, 180] width 11 height 11
type input "2"
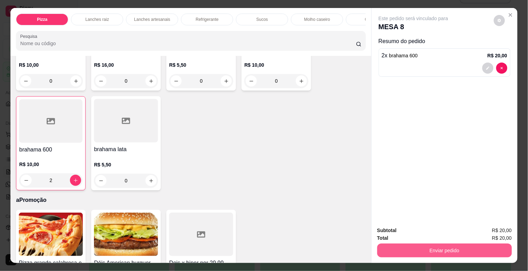
click at [392, 249] on button "Enviar pedido" at bounding box center [444, 251] width 135 height 14
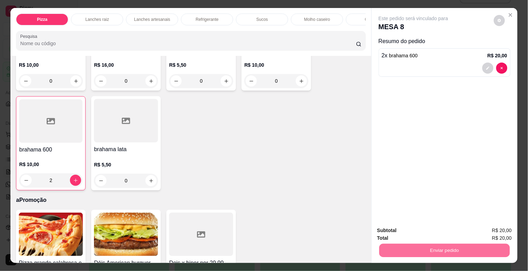
click at [409, 227] on button "Não registrar e enviar pedido" at bounding box center [421, 230] width 70 height 13
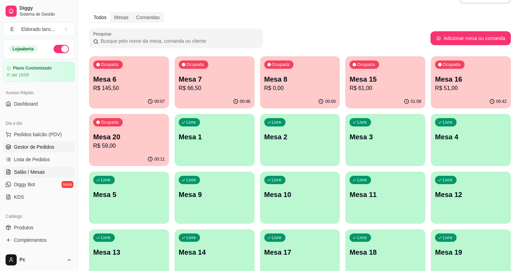
click at [44, 148] on span "Gestor de Pedidos" at bounding box center [34, 147] width 40 height 7
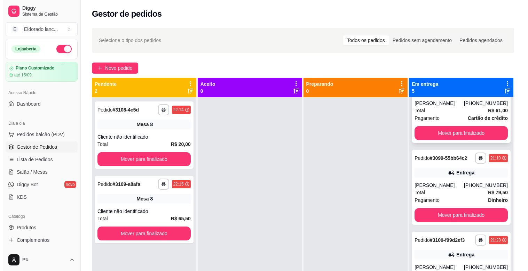
scroll to position [145, 0]
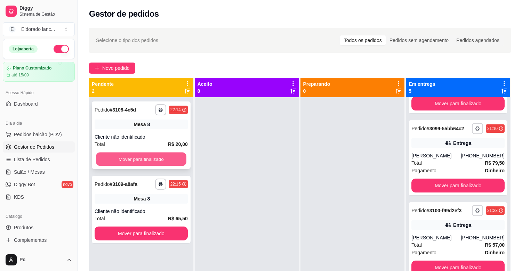
click at [158, 158] on button "Mover para finalizado" at bounding box center [141, 160] width 90 height 14
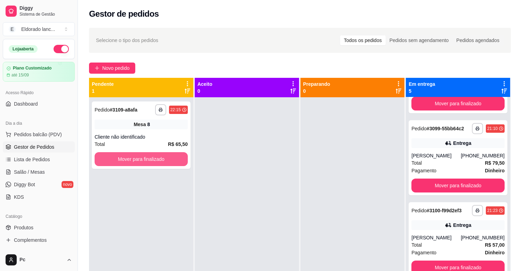
click at [159, 158] on button "Mover para finalizado" at bounding box center [141, 159] width 93 height 14
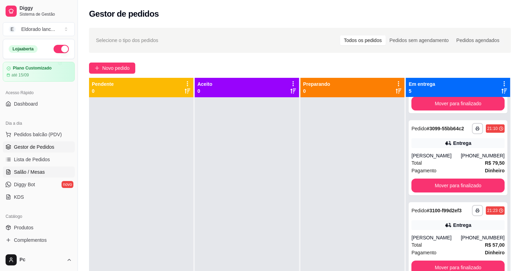
click at [40, 171] on span "Salão / Mesas" at bounding box center [29, 172] width 31 height 7
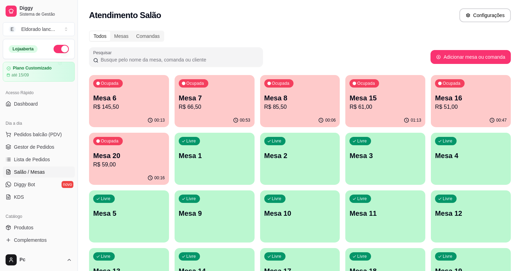
click at [391, 105] on p "R$ 61,00" at bounding box center [386, 107] width 72 height 8
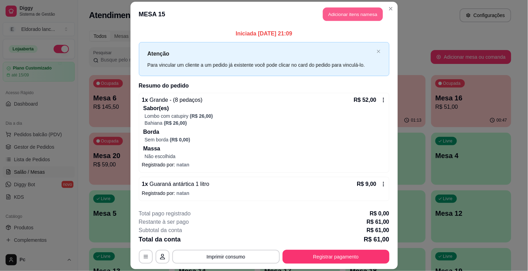
click at [348, 11] on button "Adicionar itens na mesa" at bounding box center [353, 15] width 60 height 14
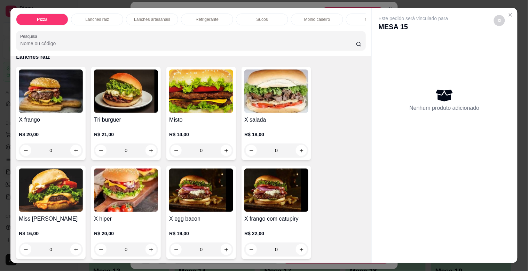
scroll to position [127, 0]
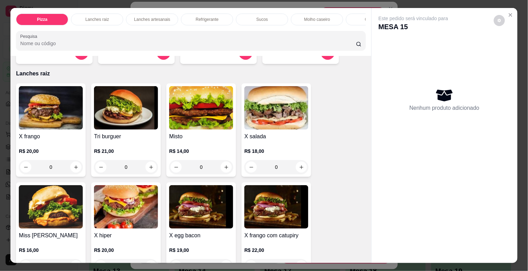
click at [74, 169] on div "0" at bounding box center [51, 167] width 64 height 14
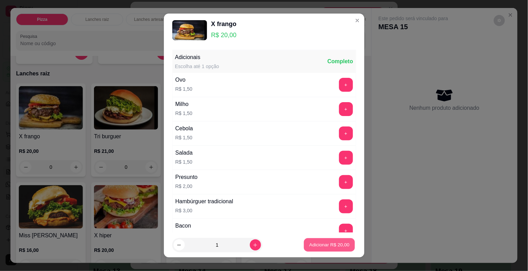
click at [309, 248] on p "Adicionar R$ 20,00" at bounding box center [329, 245] width 40 height 7
type input "1"
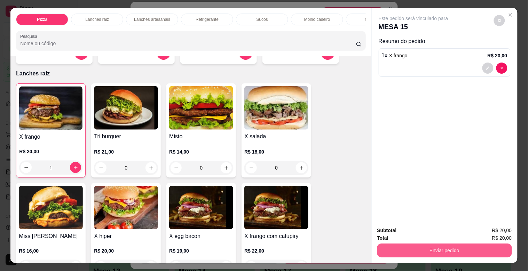
drag, startPoint x: 374, startPoint y: 241, endPoint x: 381, endPoint y: 244, distance: 7.5
click at [381, 244] on div "Enviar pedido" at bounding box center [444, 250] width 135 height 16
click at [381, 244] on button "Enviar pedido" at bounding box center [444, 251] width 135 height 14
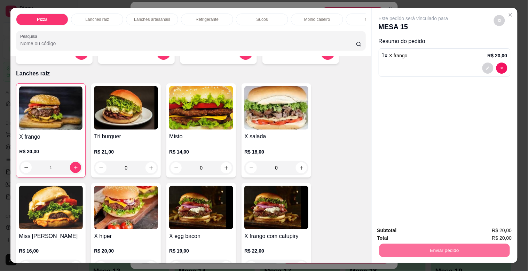
click at [392, 228] on button "Não registrar e enviar pedido" at bounding box center [421, 230] width 70 height 13
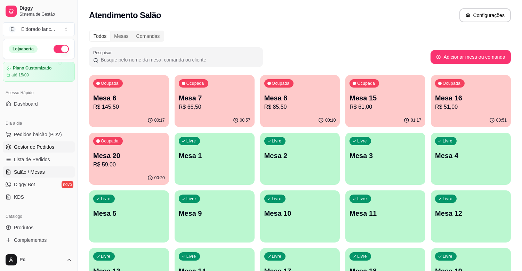
click at [39, 150] on span "Gestor de Pedidos" at bounding box center [34, 147] width 40 height 7
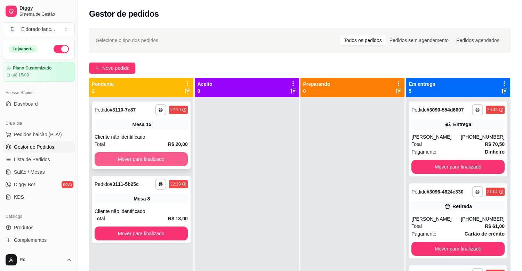
click at [142, 157] on button "Mover para finalizado" at bounding box center [141, 159] width 93 height 14
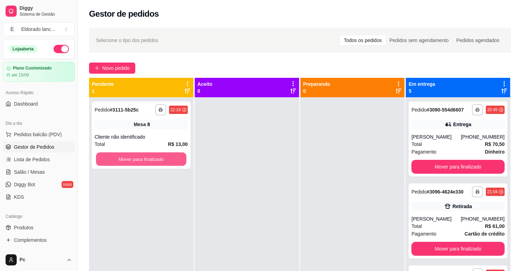
click at [142, 157] on button "Mover para finalizado" at bounding box center [141, 160] width 90 height 14
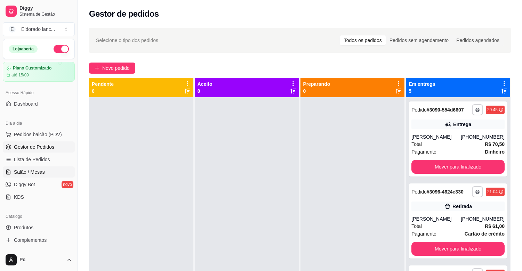
click at [26, 173] on span "Salão / Mesas" at bounding box center [29, 172] width 31 height 7
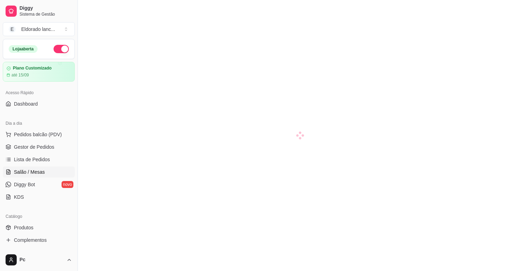
click at [26, 173] on span "Salão / Mesas" at bounding box center [29, 172] width 31 height 7
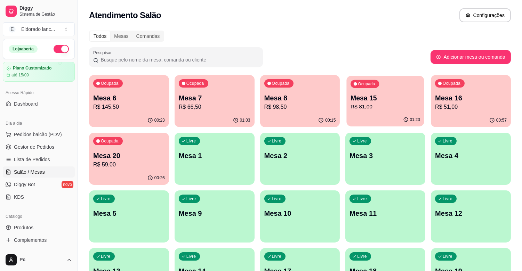
click at [391, 103] on p "R$ 81,00" at bounding box center [386, 107] width 70 height 8
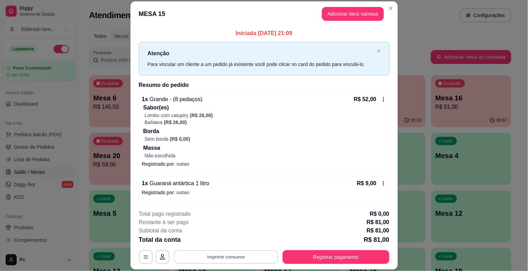
click at [250, 255] on button "Imprimir consumo" at bounding box center [226, 258] width 104 height 14
click at [236, 241] on button "IMPRESSORA" at bounding box center [225, 241] width 49 height 11
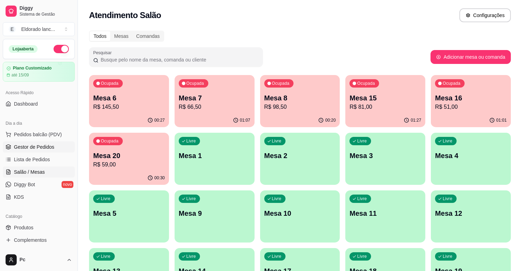
click at [45, 147] on span "Gestor de Pedidos" at bounding box center [34, 147] width 40 height 7
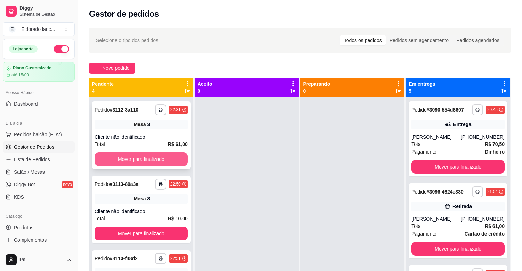
click at [126, 159] on button "Mover para finalizado" at bounding box center [141, 159] width 93 height 14
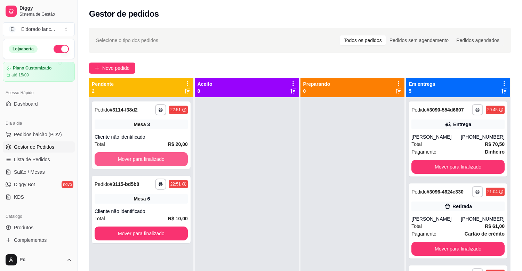
click at [126, 159] on button "Mover para finalizado" at bounding box center [141, 159] width 93 height 14
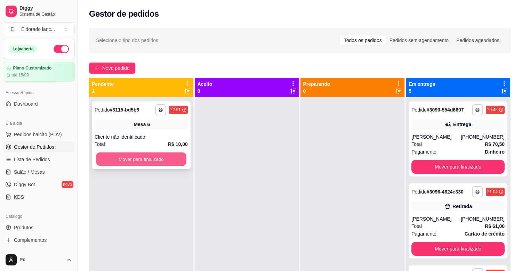
click at [126, 159] on button "Mover para finalizado" at bounding box center [141, 160] width 90 height 14
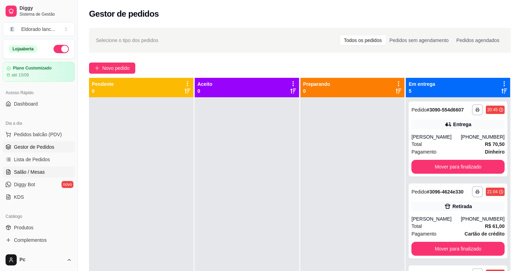
click at [46, 173] on link "Salão / Mesas" at bounding box center [39, 172] width 72 height 11
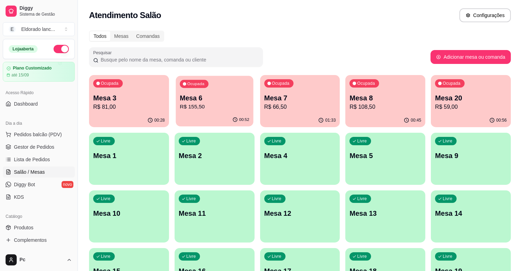
click at [219, 108] on p "R$ 155,50" at bounding box center [215, 107] width 70 height 8
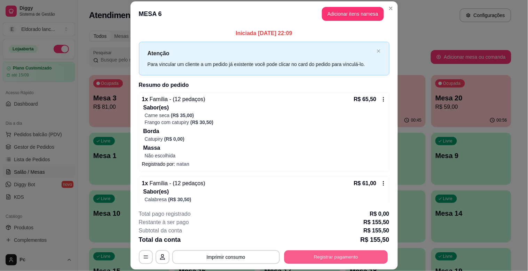
click at [288, 251] on button "Registrar pagamento" at bounding box center [336, 258] width 104 height 14
click at [307, 266] on footer "**********" at bounding box center [263, 236] width 267 height 65
click at [308, 258] on button "Registrar pagamento" at bounding box center [335, 257] width 107 height 14
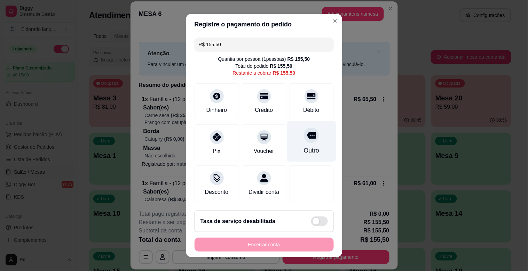
click at [299, 124] on div "Outro" at bounding box center [311, 141] width 49 height 41
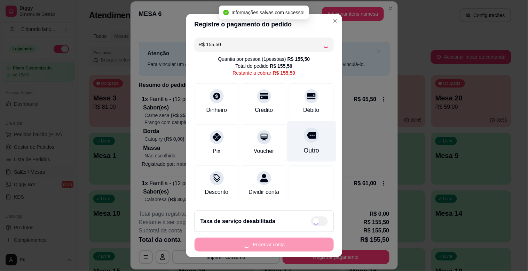
type input "R$ 0,00"
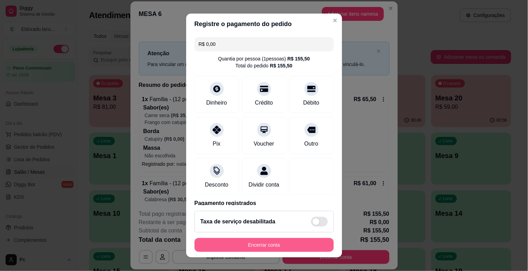
click at [275, 242] on button "Encerrar conta" at bounding box center [263, 245] width 139 height 14
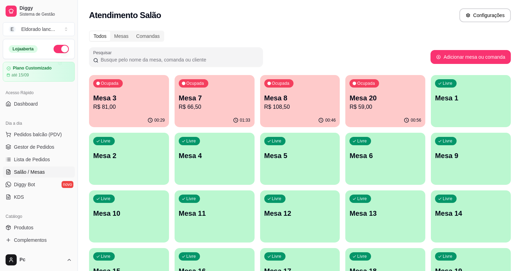
click at [274, 242] on div "Ocupada Mesa 3 R$ 81,00 00:29 Ocupada Mesa 7 R$ 66,50 01:33 Ocupada Mesa 8 R$ 1…" at bounding box center [300, 187] width 422 height 225
click at [46, 150] on span "Gestor de Pedidos" at bounding box center [34, 147] width 40 height 7
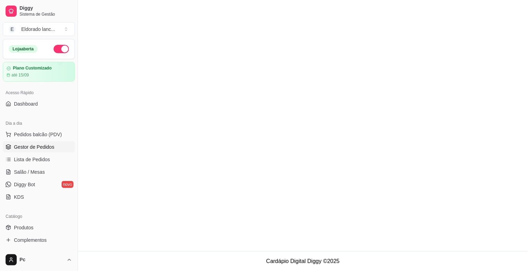
click at [41, 146] on span "Gestor de Pedidos" at bounding box center [34, 147] width 40 height 7
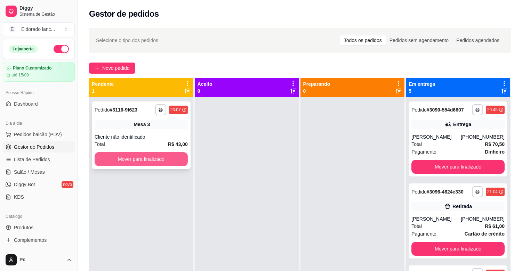
click at [154, 154] on button "Mover para finalizado" at bounding box center [141, 159] width 93 height 14
click at [154, 154] on div "Mover para finalizado" at bounding box center [141, 159] width 93 height 14
click at [143, 159] on button "Mover para finalizado" at bounding box center [141, 160] width 90 height 14
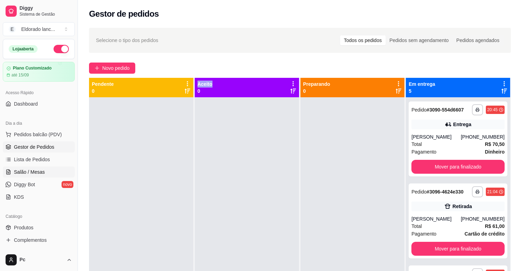
click at [49, 167] on link "Salão / Mesas" at bounding box center [39, 172] width 72 height 11
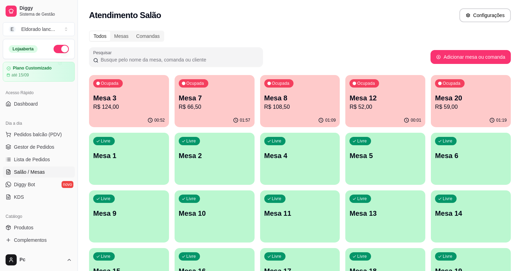
click at [295, 110] on p "R$ 108,50" at bounding box center [300, 107] width 72 height 8
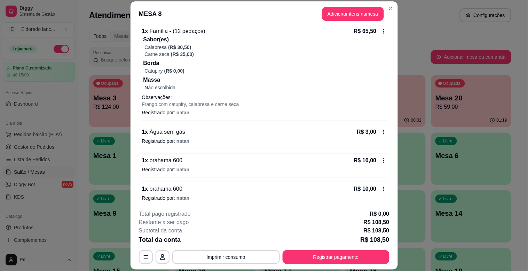
scroll to position [102, 0]
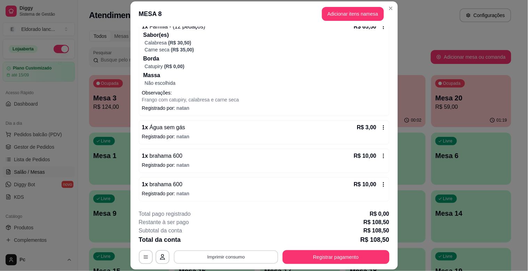
click at [266, 257] on button "Imprimir consumo" at bounding box center [226, 258] width 104 height 14
click at [238, 240] on button "IMPRESSORA" at bounding box center [225, 241] width 49 height 11
drag, startPoint x: 225, startPoint y: 240, endPoint x: 102, endPoint y: 232, distance: 123.7
click at [221, 240] on div "Total da conta R$ 108,50" at bounding box center [264, 240] width 250 height 10
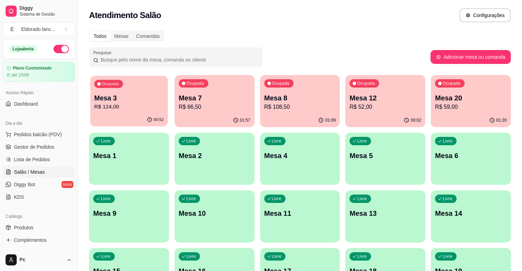
click at [144, 89] on div "Ocupada Mesa 3 R$ 124,00" at bounding box center [129, 95] width 78 height 38
click at [219, 117] on div "01:57" at bounding box center [215, 121] width 80 height 14
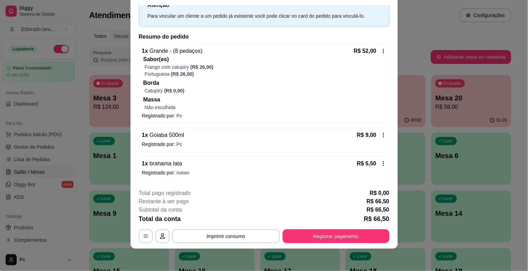
scroll to position [0, 0]
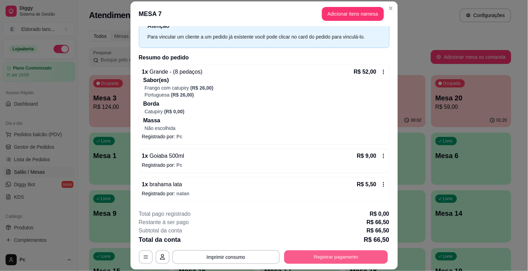
click at [300, 256] on button "Registrar pagamento" at bounding box center [336, 258] width 104 height 14
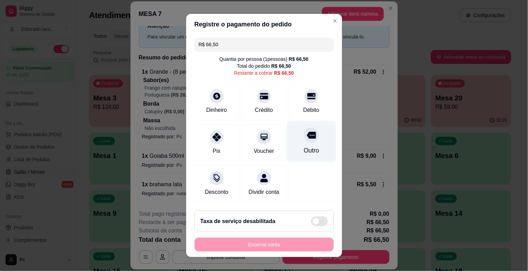
click at [316, 156] on div "Outro" at bounding box center [311, 141] width 49 height 41
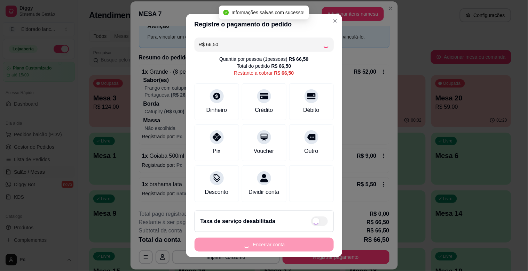
type input "R$ 0,00"
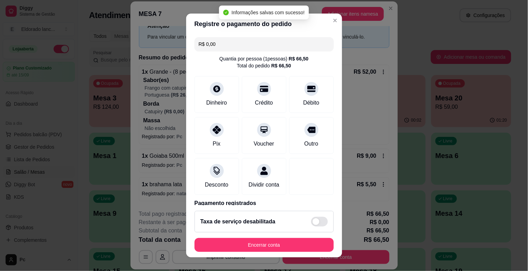
click at [291, 234] on footer "Taxa de serviço desabilitada Encerrar conta" at bounding box center [264, 232] width 156 height 52
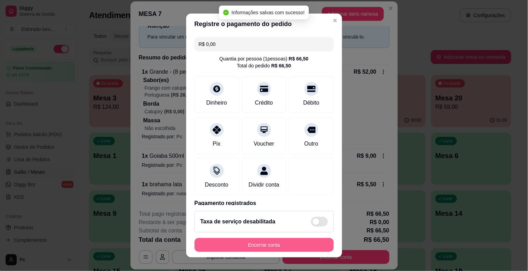
click at [292, 246] on button "Encerrar conta" at bounding box center [263, 245] width 139 height 14
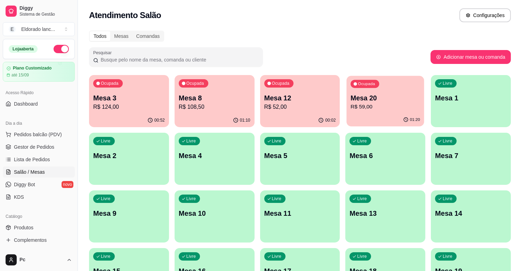
click at [357, 120] on div "01:20" at bounding box center [386, 119] width 78 height 13
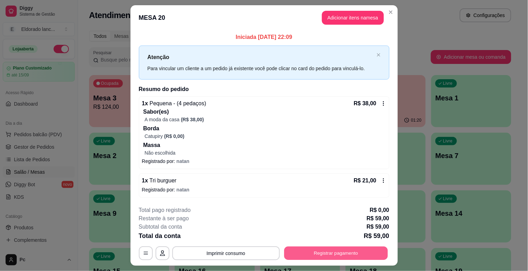
click at [311, 254] on button "Registrar pagamento" at bounding box center [336, 254] width 104 height 14
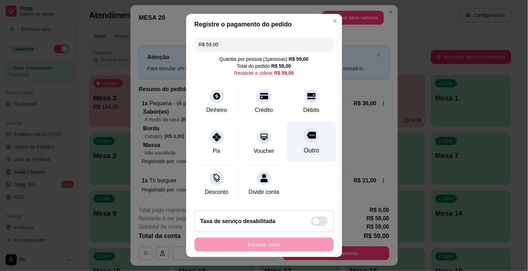
click at [306, 134] on icon at bounding box center [310, 135] width 9 height 7
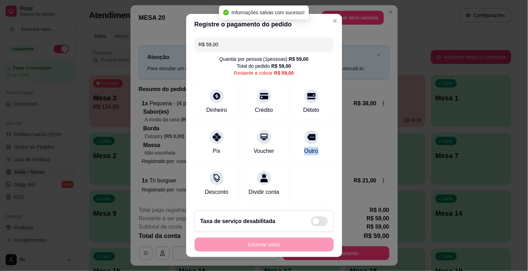
type input "R$ 0,00"
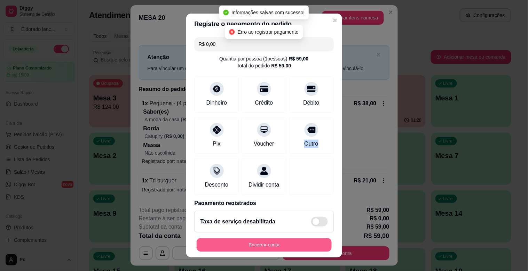
click at [249, 251] on button "Encerrar conta" at bounding box center [263, 246] width 135 height 14
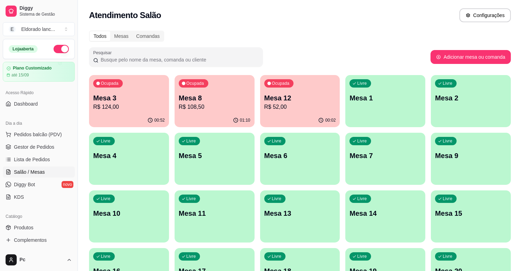
click at [297, 79] on div "Ocupada Mesa 12 R$ 52,00" at bounding box center [300, 94] width 80 height 39
click at [47, 145] on span "Gestor de Pedidos" at bounding box center [34, 147] width 40 height 7
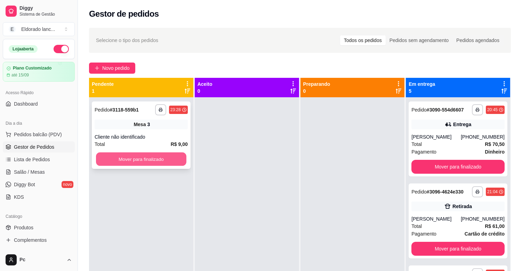
click at [170, 157] on button "Mover para finalizado" at bounding box center [141, 160] width 90 height 14
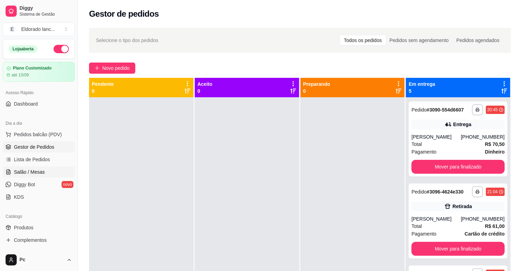
click at [25, 173] on span "Salão / Mesas" at bounding box center [29, 172] width 31 height 7
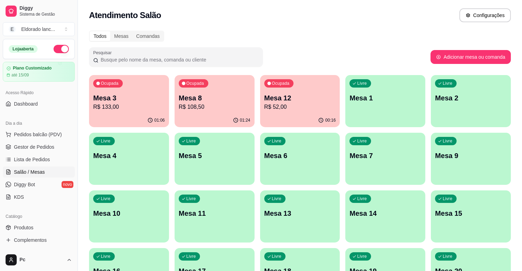
click at [153, 113] on div "Ocupada Mesa 3 R$ 133,00" at bounding box center [129, 94] width 80 height 39
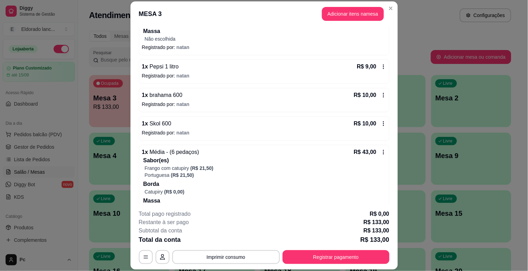
scroll to position [169, 0]
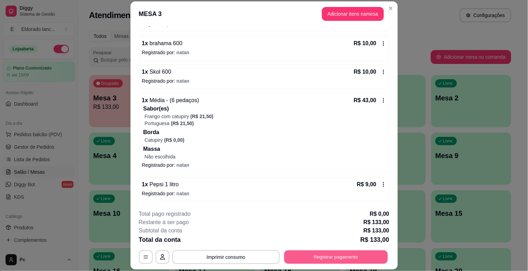
click at [373, 256] on button "Registrar pagamento" at bounding box center [336, 258] width 104 height 14
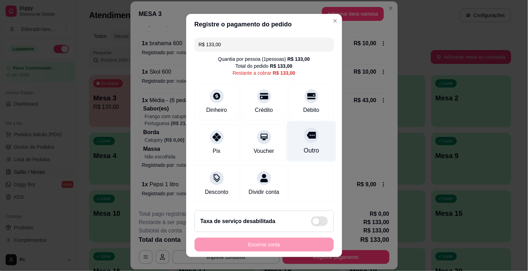
click at [306, 135] on div "Outro" at bounding box center [311, 141] width 49 height 41
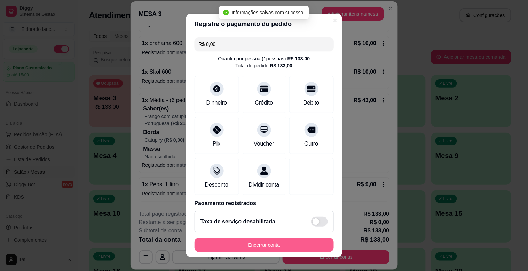
type input "R$ 0,00"
click at [267, 248] on button "Encerrar conta" at bounding box center [263, 245] width 139 height 14
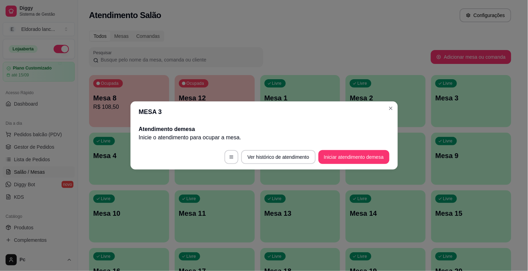
scroll to position [0, 0]
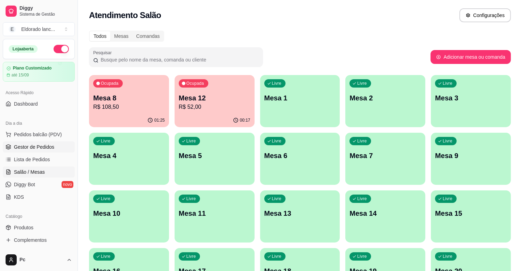
click at [47, 151] on link "Gestor de Pedidos" at bounding box center [39, 147] width 72 height 11
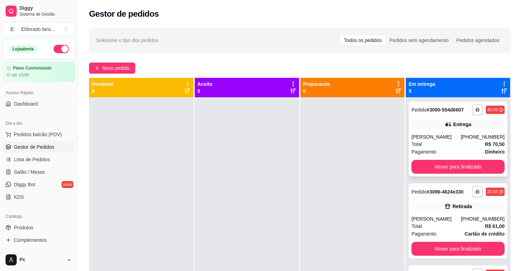
click at [436, 127] on div "Entrega" at bounding box center [457, 125] width 93 height 10
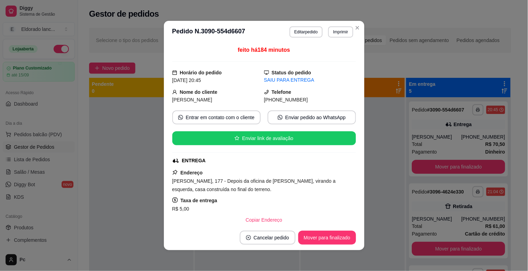
click at [164, 115] on div "feito há 184 minutos Horário do pedido [DATE] 20:45 Status do pedido SAIU PARA …" at bounding box center [264, 134] width 200 height 182
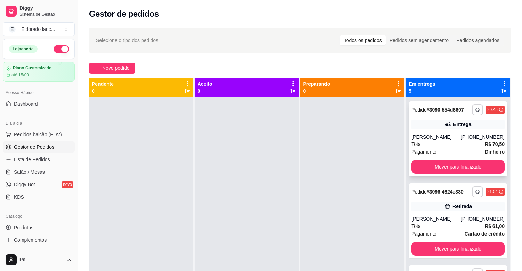
click at [446, 123] on icon at bounding box center [448, 124] width 5 height 4
click at [422, 166] on button "Mover para finalizado" at bounding box center [457, 167] width 93 height 14
click at [427, 148] on span "Pagamento" at bounding box center [423, 152] width 25 height 8
click at [421, 166] on button "Mover para finalizado" at bounding box center [457, 167] width 93 height 14
click at [437, 143] on div "Total R$ 79,50" at bounding box center [457, 145] width 93 height 8
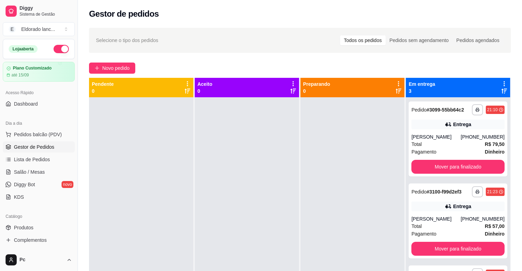
click at [429, 177] on div "**********" at bounding box center [458, 232] width 104 height 271
click at [437, 162] on button "Mover para finalizado" at bounding box center [458, 167] width 90 height 14
click at [440, 142] on div "Total R$ 57,00" at bounding box center [457, 145] width 93 height 8
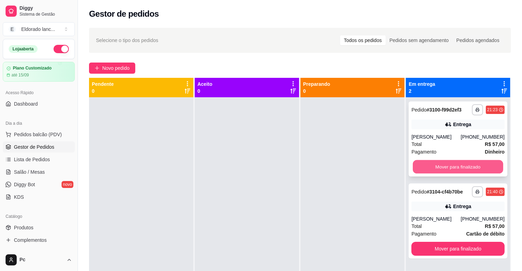
click at [439, 163] on button "Mover para finalizado" at bounding box center [458, 167] width 90 height 14
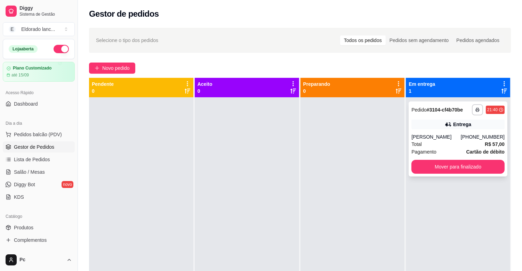
click at [456, 106] on div "Pedido # 3104-cf4b70be" at bounding box center [436, 110] width 51 height 8
click at [446, 171] on button "Mover para finalizado" at bounding box center [457, 167] width 93 height 14
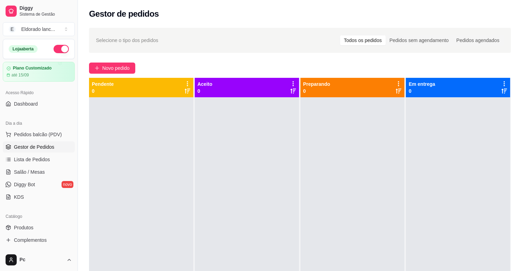
click at [185, 271] on div at bounding box center [141, 232] width 104 height 271
click at [34, 170] on span "Salão / Mesas" at bounding box center [29, 172] width 31 height 7
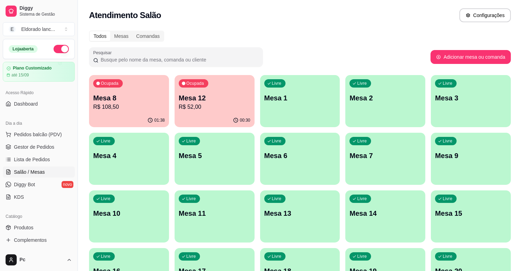
click at [444, 110] on div "Livre Mesa 3" at bounding box center [471, 97] width 80 height 44
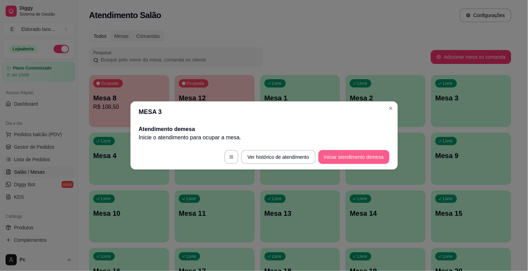
click at [353, 154] on button "Iniciar atendimento de mesa" at bounding box center [353, 157] width 71 height 14
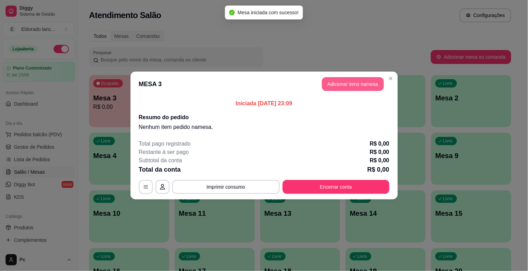
click at [353, 84] on button "Adicionar itens na mesa" at bounding box center [353, 84] width 62 height 14
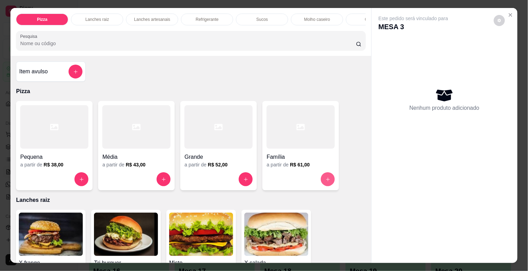
click at [325, 179] on button "increase-product-quantity" at bounding box center [328, 180] width 14 height 14
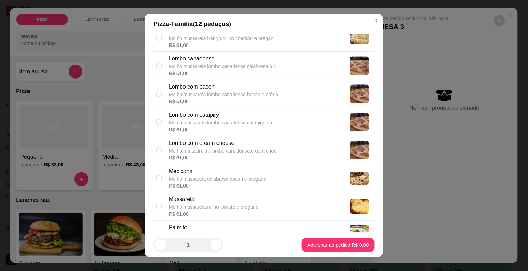
scroll to position [463, 0]
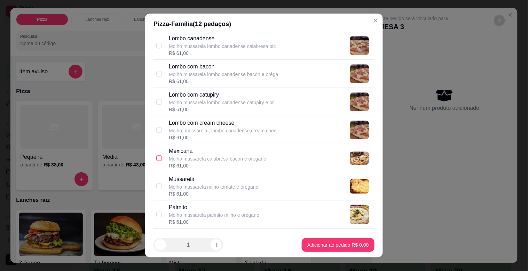
click at [157, 159] on input "checkbox" at bounding box center [159, 158] width 6 height 6
checkbox input "true"
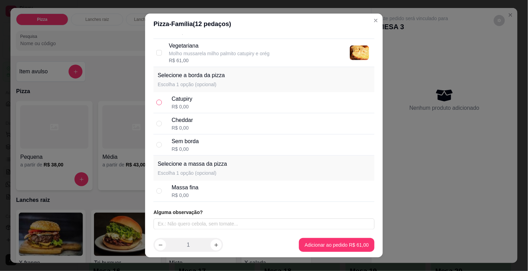
click at [156, 103] on input "radio" at bounding box center [159, 103] width 6 height 6
radio input "true"
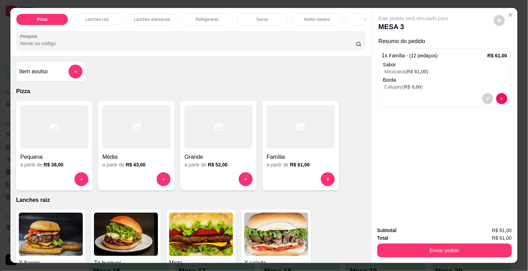
scroll to position [1339, 0]
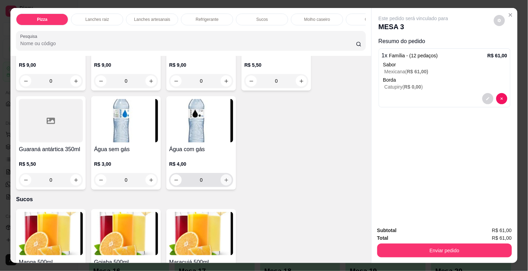
click at [224, 185] on button "increase-product-quantity" at bounding box center [225, 180] width 11 height 11
type input "1"
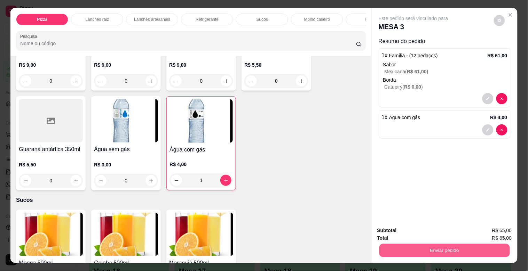
click at [392, 246] on button "Enviar pedido" at bounding box center [444, 251] width 130 height 14
click at [395, 231] on button "Não registrar e enviar pedido" at bounding box center [421, 230] width 70 height 13
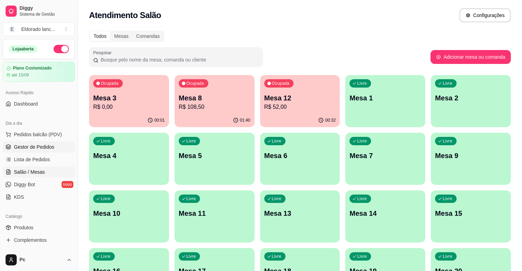
click at [29, 149] on span "Gestor de Pedidos" at bounding box center [34, 147] width 40 height 7
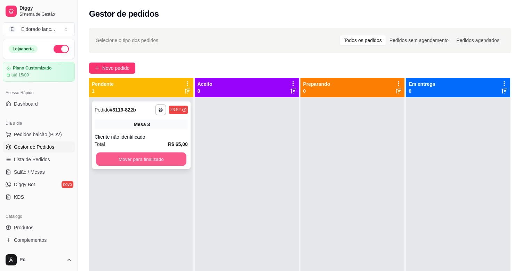
click at [132, 158] on button "Mover para finalizado" at bounding box center [141, 160] width 90 height 14
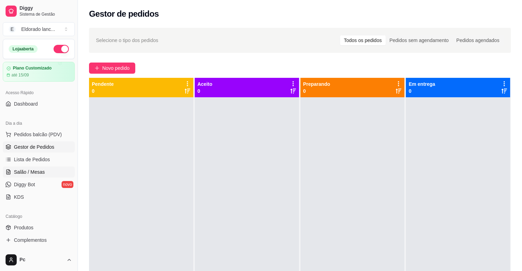
click at [44, 169] on link "Salão / Mesas" at bounding box center [39, 172] width 72 height 11
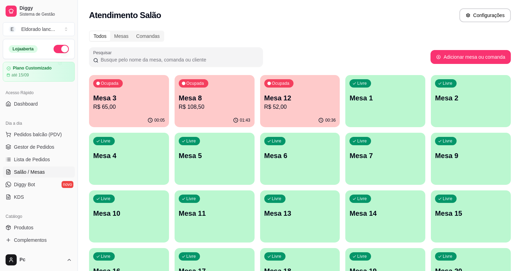
click at [474, 263] on div "Livre Mesa 20" at bounding box center [471, 270] width 80 height 44
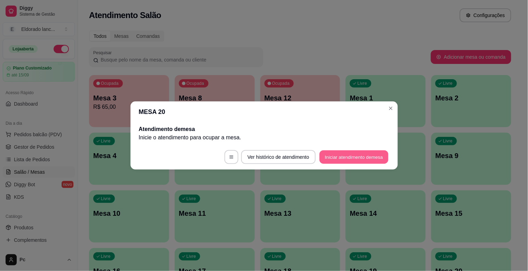
click at [370, 157] on button "Iniciar atendimento de mesa" at bounding box center [353, 158] width 69 height 14
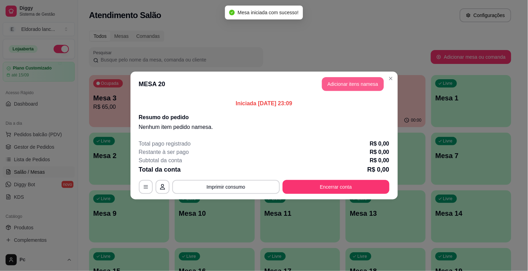
click at [366, 80] on button "Adicionar itens na mesa" at bounding box center [353, 84] width 62 height 14
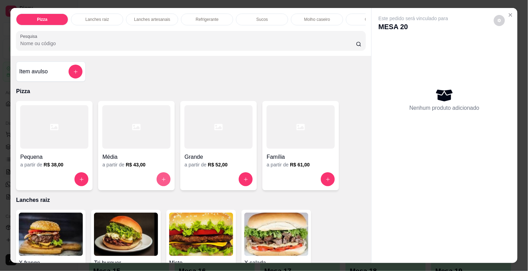
click at [163, 180] on button "increase-product-quantity" at bounding box center [164, 180] width 14 height 14
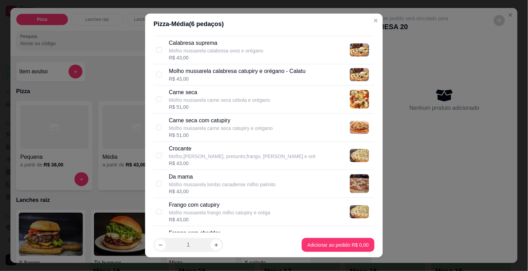
scroll to position [242, 0]
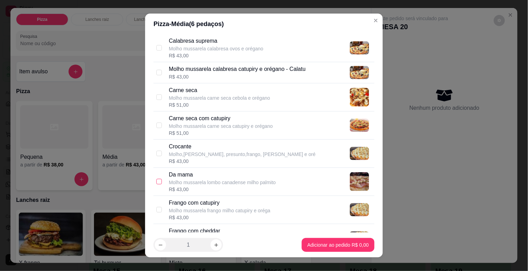
click at [159, 182] on input "checkbox" at bounding box center [159, 182] width 6 height 6
checkbox input "true"
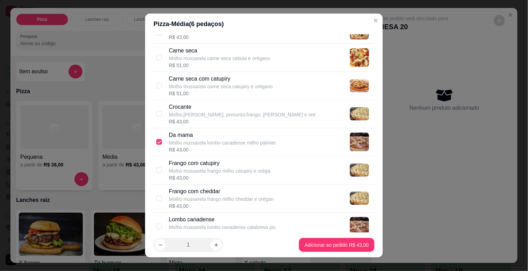
scroll to position [286, 0]
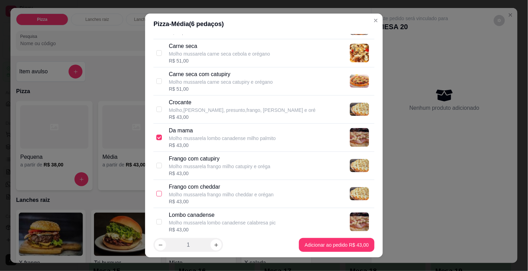
click at [156, 193] on input "checkbox" at bounding box center [159, 194] width 6 height 6
checkbox input "true"
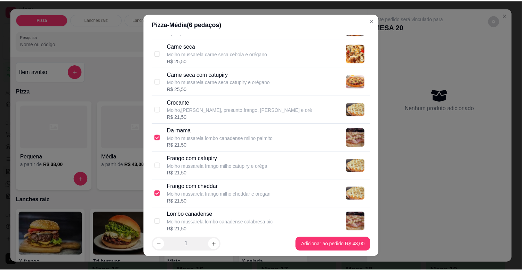
scroll to position [852, 0]
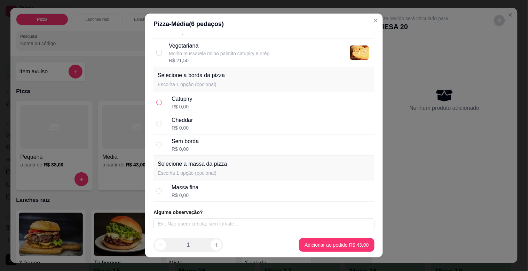
click at [159, 103] on input "radio" at bounding box center [159, 103] width 6 height 6
radio input "true"
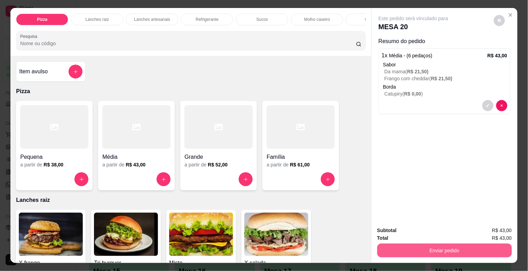
click at [393, 244] on button "Enviar pedido" at bounding box center [444, 251] width 135 height 14
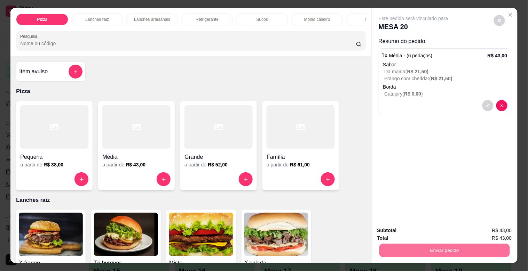
click at [404, 227] on button "Não registrar e enviar pedido" at bounding box center [421, 230] width 70 height 13
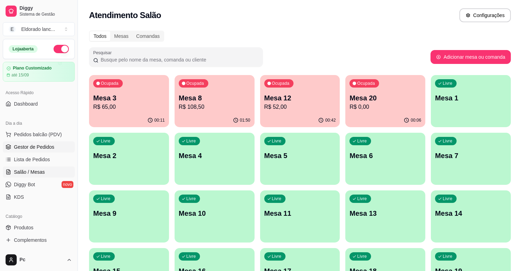
click at [49, 150] on span "Gestor de Pedidos" at bounding box center [34, 147] width 40 height 7
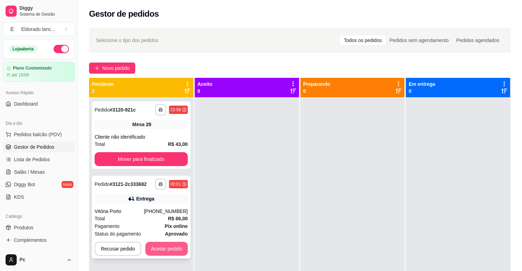
click at [162, 250] on button "Aceitar pedido" at bounding box center [166, 249] width 42 height 14
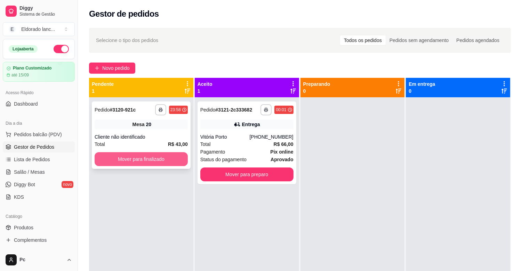
click at [163, 158] on button "Mover para finalizado" at bounding box center [141, 159] width 93 height 14
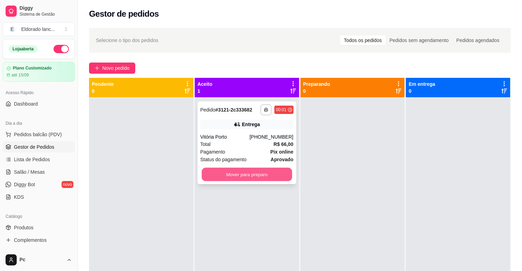
click at [207, 175] on button "Mover para preparo" at bounding box center [247, 175] width 90 height 14
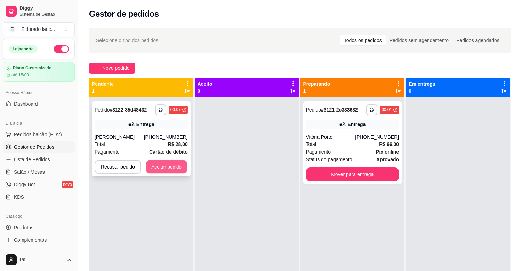
click at [181, 166] on button "Aceitar pedido" at bounding box center [166, 167] width 41 height 14
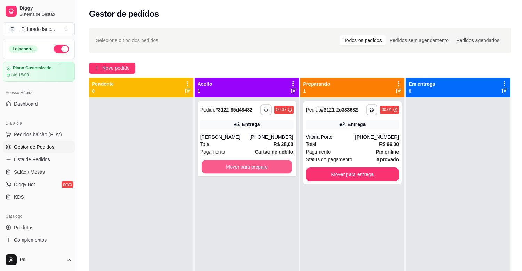
click at [267, 171] on button "Mover para preparo" at bounding box center [247, 167] width 90 height 14
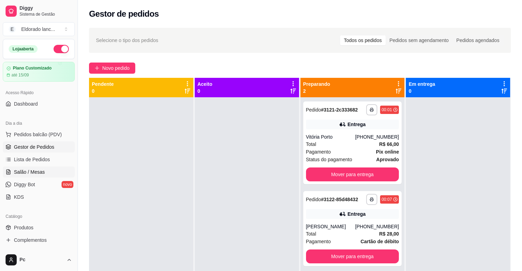
click at [35, 167] on link "Salão / Mesas" at bounding box center [39, 172] width 72 height 11
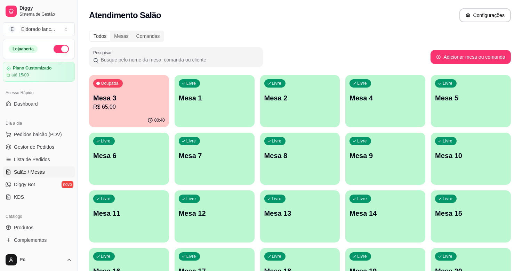
click at [129, 92] on div "Ocupada Mesa 3 R$ 65,00" at bounding box center [129, 94] width 80 height 39
click at [129, 116] on div "00:42" at bounding box center [129, 119] width 78 height 13
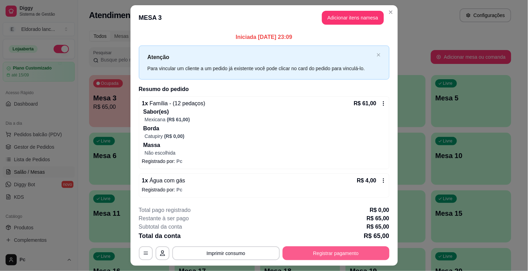
click at [287, 255] on button "Registrar pagamento" at bounding box center [335, 254] width 107 height 14
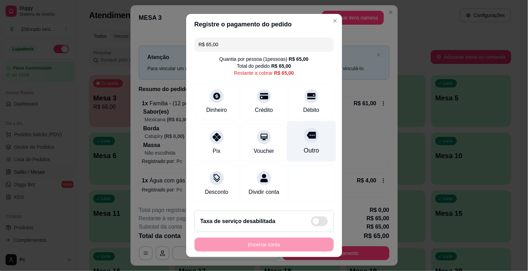
click at [299, 159] on div "Outro" at bounding box center [311, 141] width 49 height 41
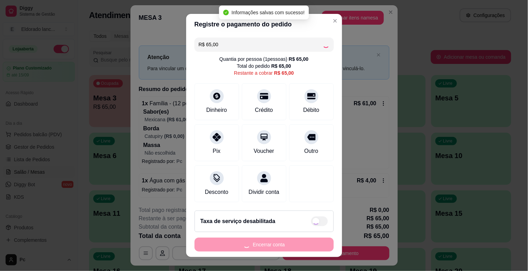
type input "R$ 0,00"
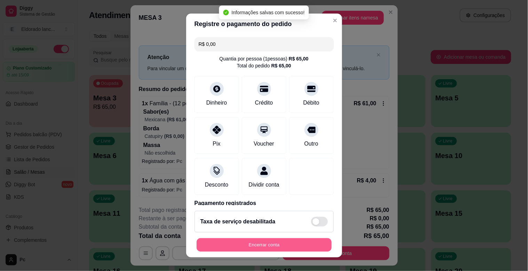
click at [273, 246] on button "Encerrar conta" at bounding box center [263, 246] width 135 height 14
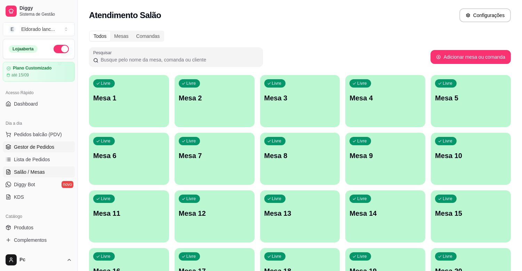
click at [29, 145] on span "Gestor de Pedidos" at bounding box center [34, 147] width 40 height 7
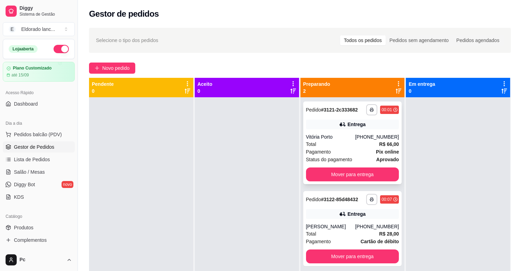
click at [339, 126] on icon at bounding box center [342, 124] width 7 height 7
click at [371, 138] on div "[PHONE_NUMBER]" at bounding box center [377, 137] width 44 height 7
click at [189, 265] on div at bounding box center [141, 232] width 104 height 271
click at [342, 179] on button "Mover para entrega" at bounding box center [352, 175] width 93 height 14
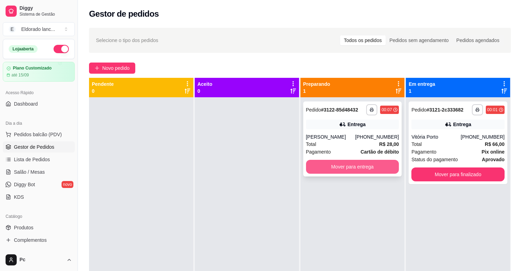
click at [346, 167] on button "Mover para entrega" at bounding box center [352, 167] width 93 height 14
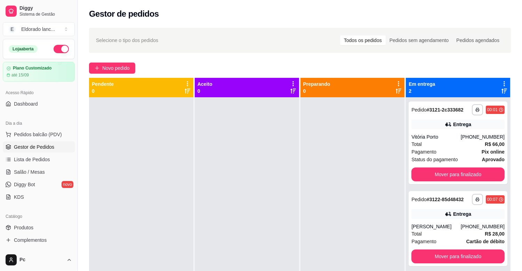
click at [54, 46] on button "button" at bounding box center [61, 49] width 15 height 8
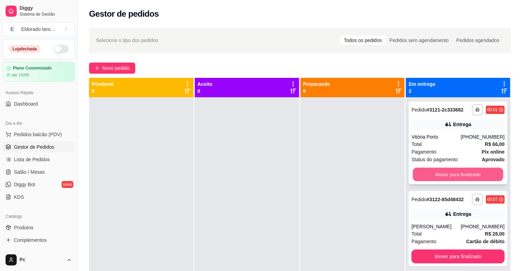
click at [450, 170] on button "Mover para finalizado" at bounding box center [458, 175] width 90 height 14
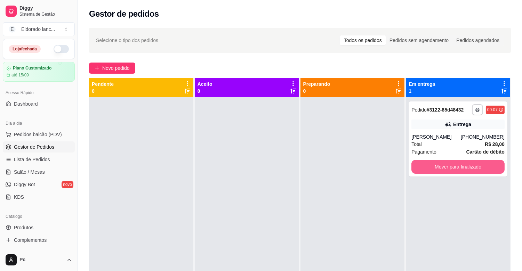
click at [450, 170] on button "Mover para finalizado" at bounding box center [457, 167] width 93 height 14
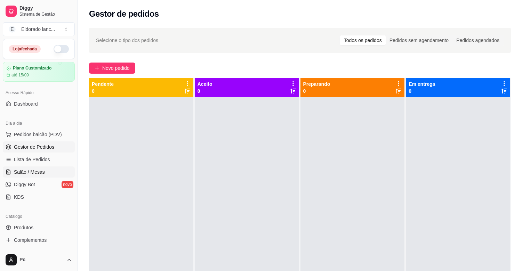
click at [37, 175] on span "Salão / Mesas" at bounding box center [29, 172] width 31 height 7
